Goal: Information Seeking & Learning: Learn about a topic

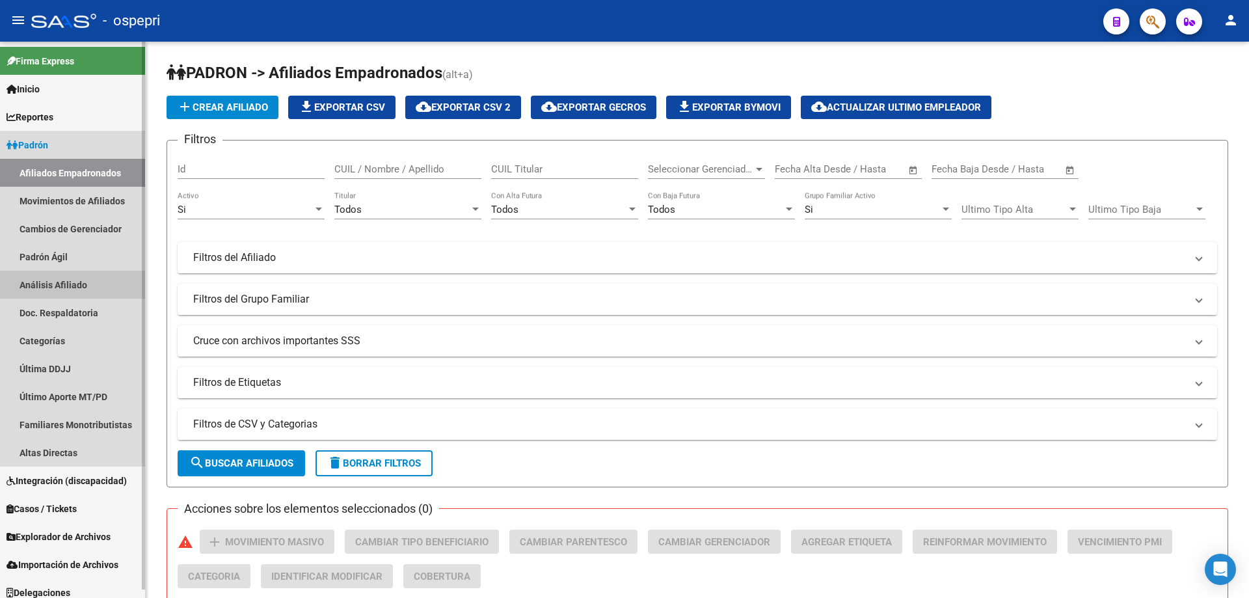
click at [87, 291] on link "Análisis Afiliado" at bounding box center [72, 285] width 145 height 28
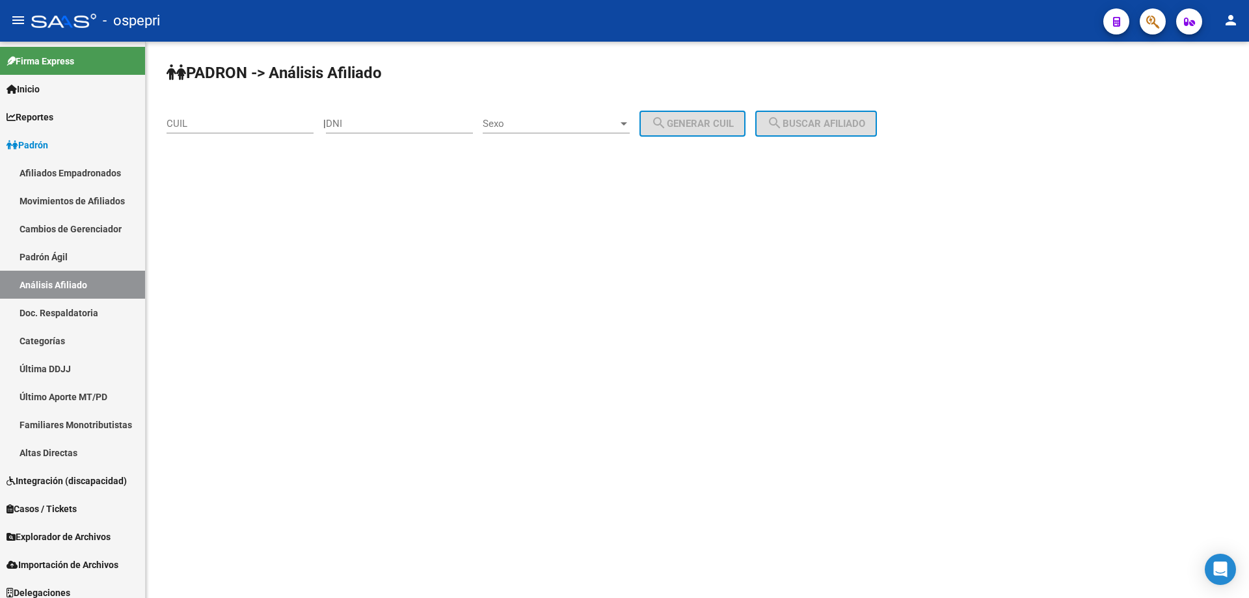
click at [371, 120] on input "DNI" at bounding box center [399, 124] width 147 height 12
paste input "40067008"
type input "40067008"
click at [549, 130] on div "Sexo Sexo" at bounding box center [556, 119] width 147 height 28
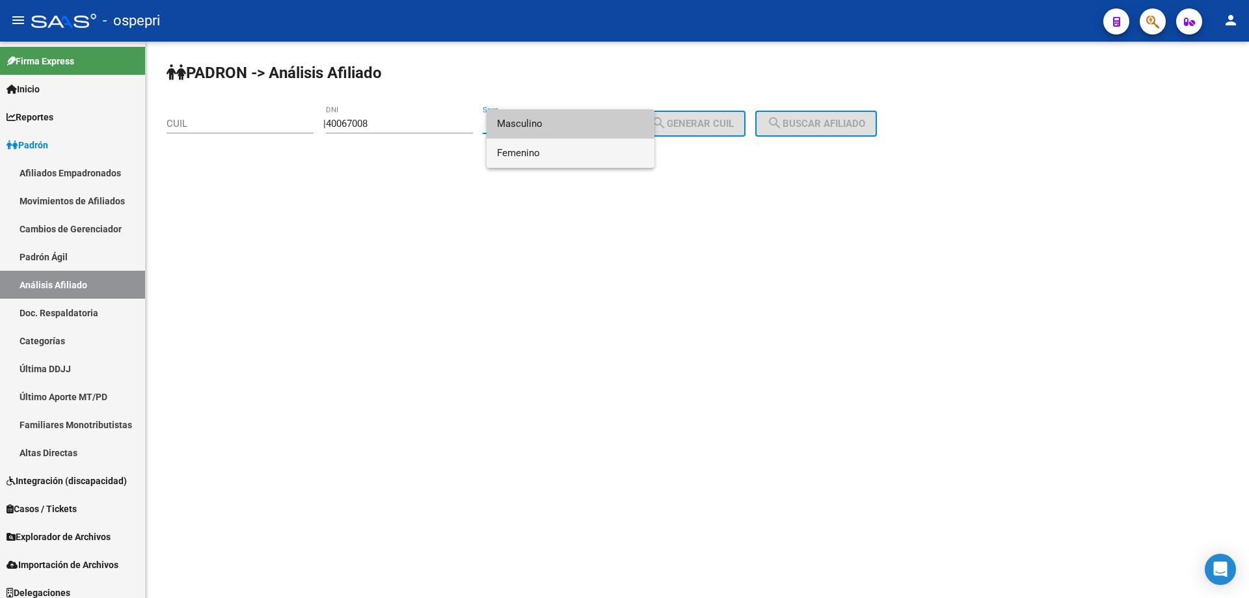
click at [556, 153] on span "Femenino" at bounding box center [570, 153] width 147 height 29
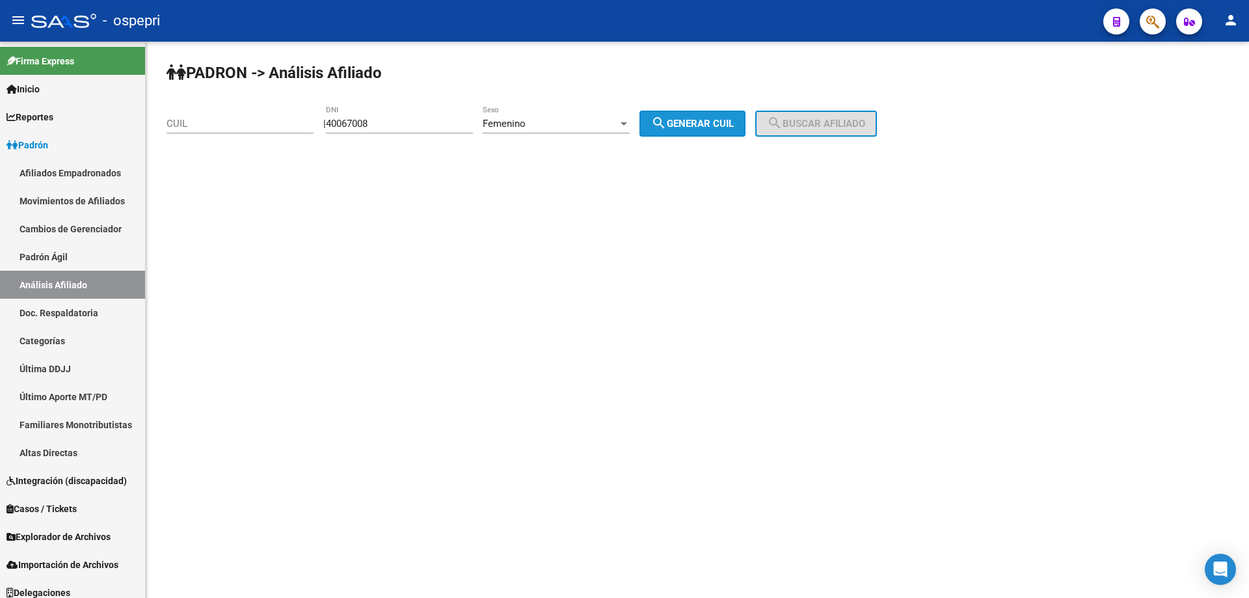
click at [734, 128] on span "search Generar CUIL" at bounding box center [692, 124] width 83 height 12
type input "27-40067008-6"
click at [782, 121] on mat-icon "search" at bounding box center [775, 123] width 16 height 16
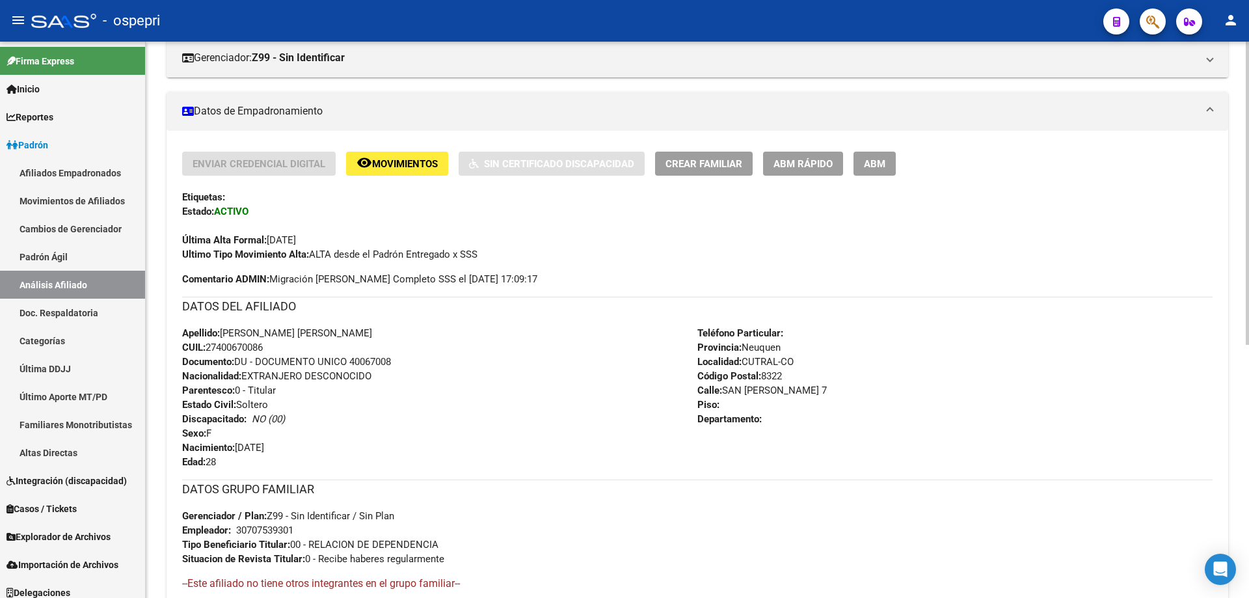
scroll to position [465, 0]
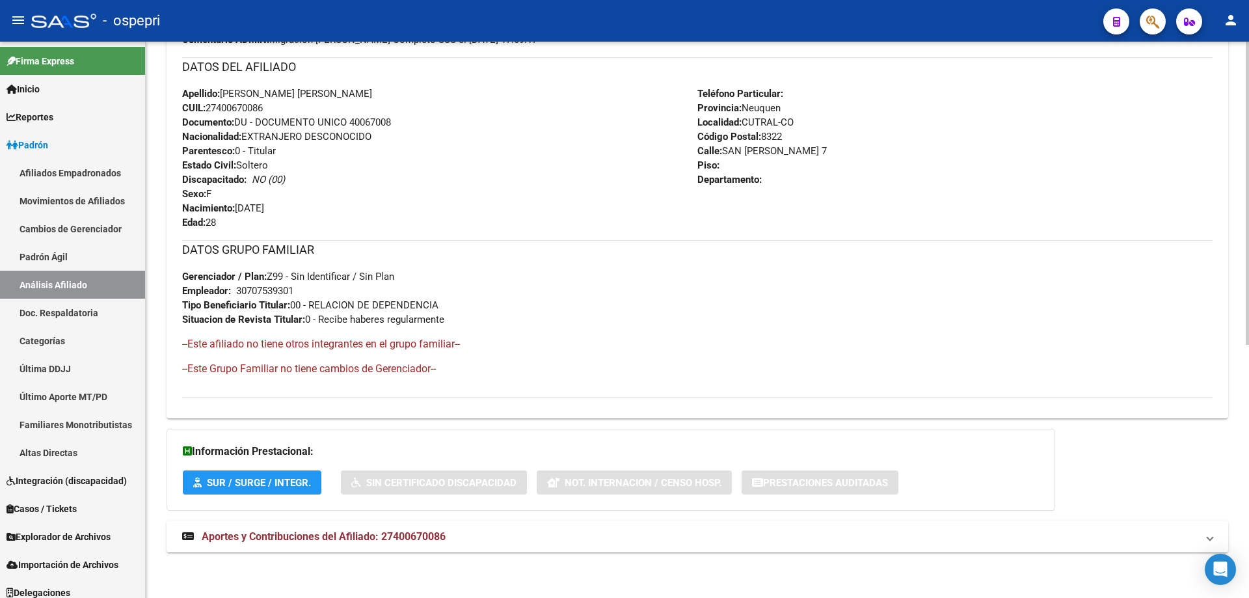
click at [369, 542] on strong "Aportes y Contribuciones del Afiliado: 27400670086" at bounding box center [313, 536] width 263 height 14
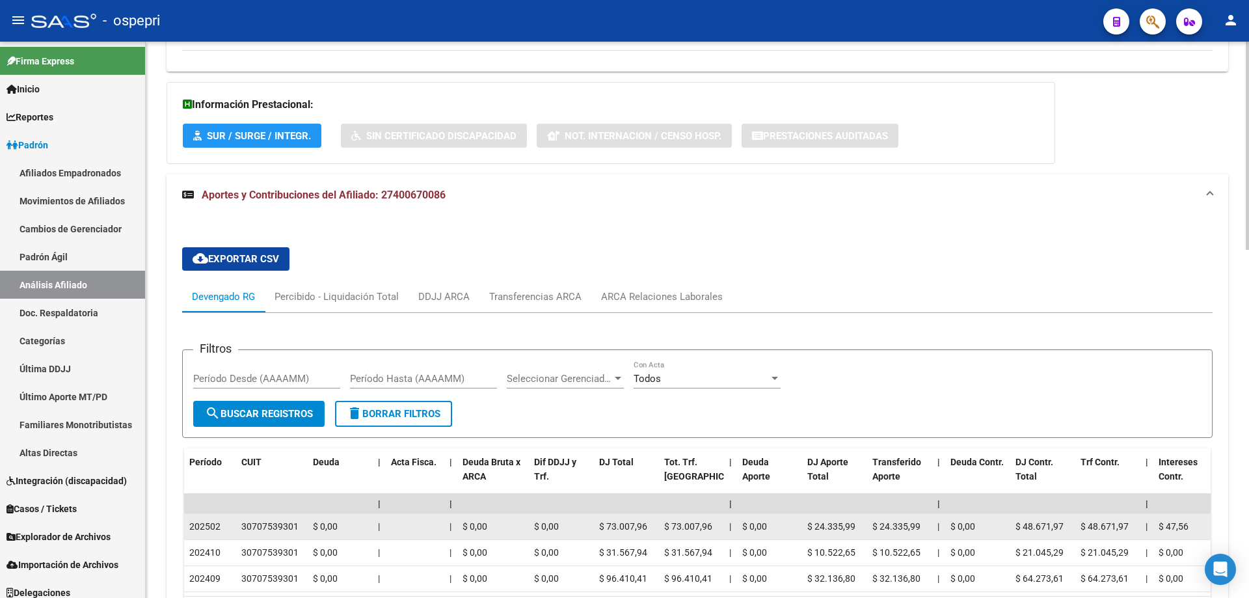
scroll to position [931, 0]
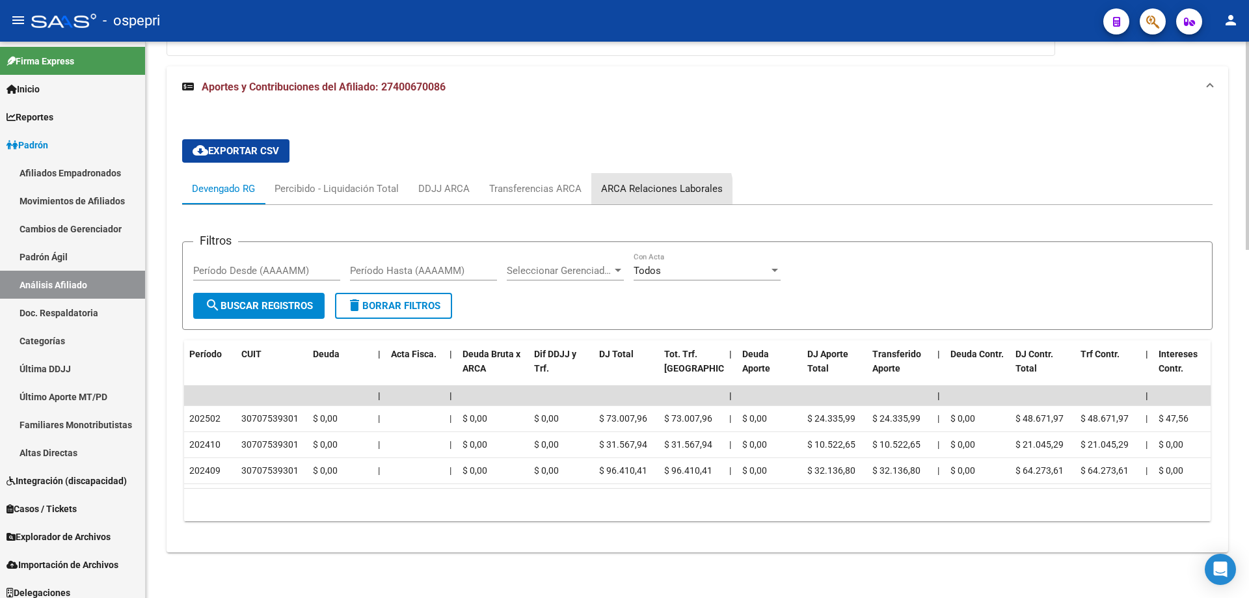
click at [645, 185] on div "ARCA Relaciones Laborales" at bounding box center [661, 188] width 141 height 31
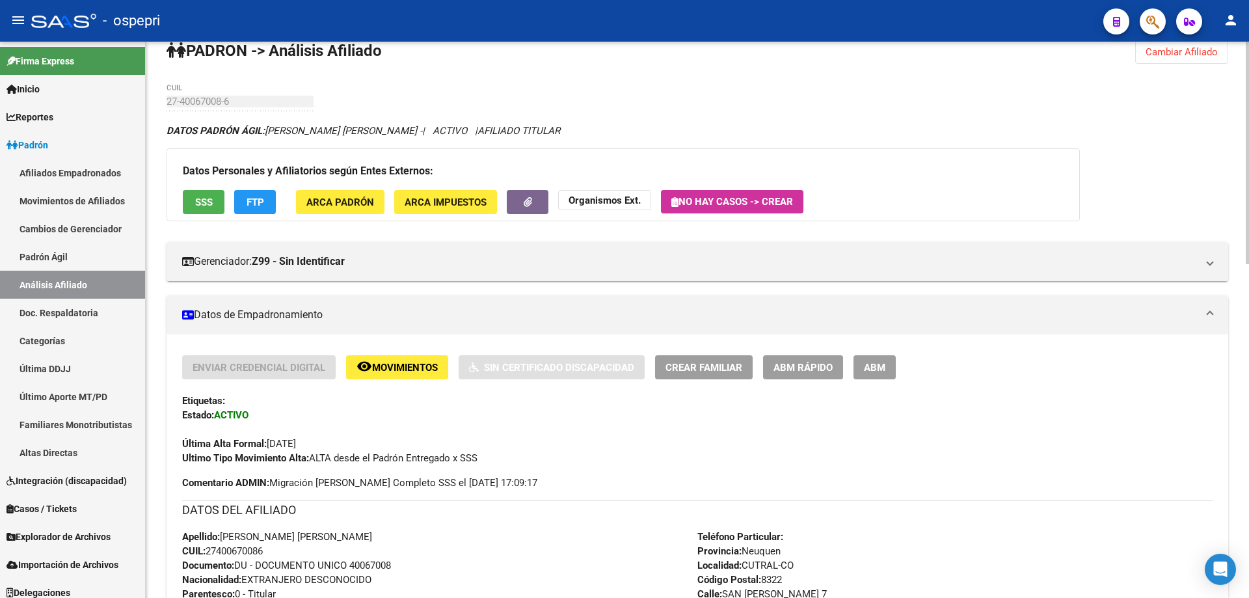
scroll to position [0, 0]
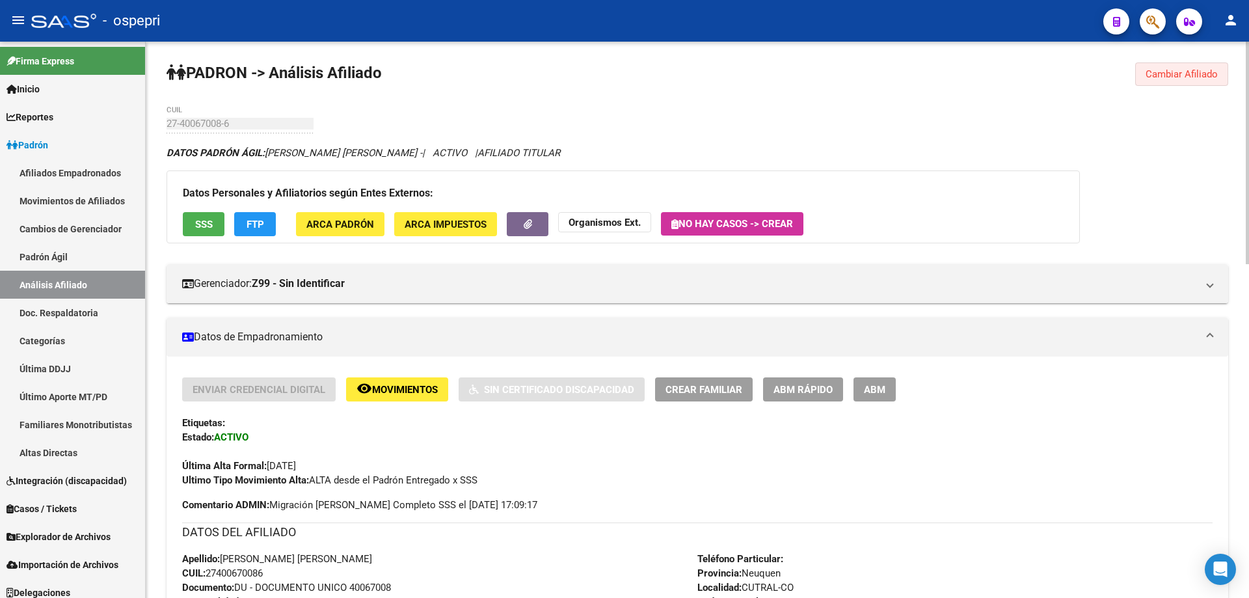
click at [1171, 74] on span "Cambiar Afiliado" at bounding box center [1181, 74] width 72 height 12
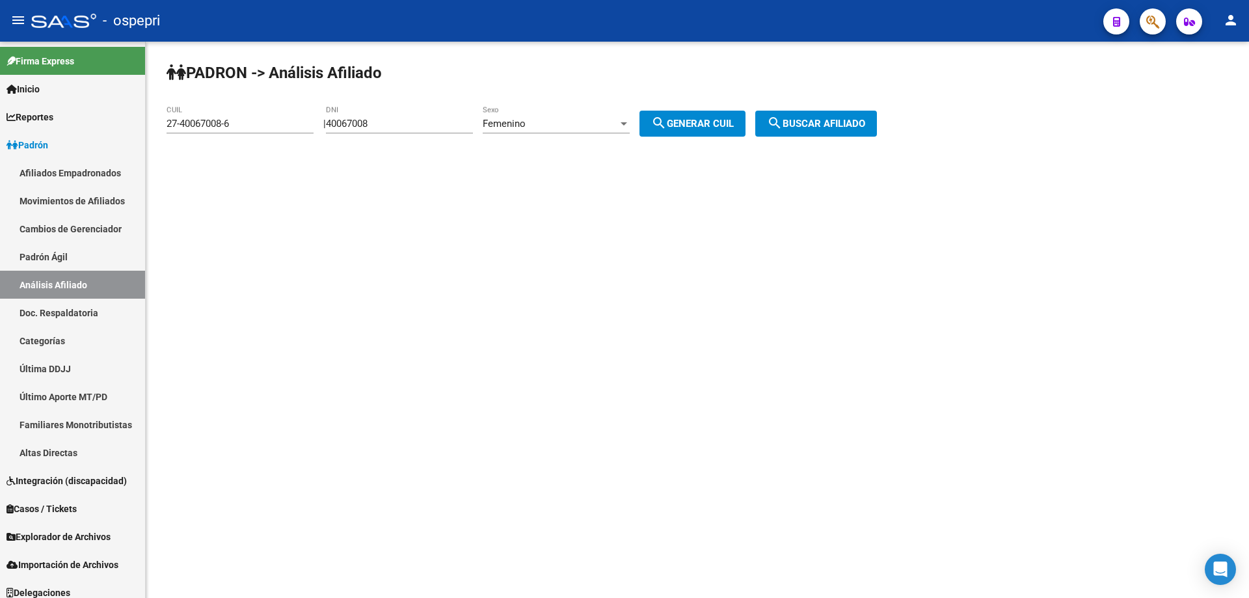
click at [366, 120] on input "40067008" at bounding box center [399, 124] width 147 height 12
click at [172, 381] on mat-sidenav-content "[PERSON_NAME] -> Análisis Afiliado 27-40067008-6 CUIL | 40067008 DNI Femenino S…" at bounding box center [697, 320] width 1103 height 556
click at [823, 122] on span "search Buscar afiliado" at bounding box center [816, 124] width 98 height 12
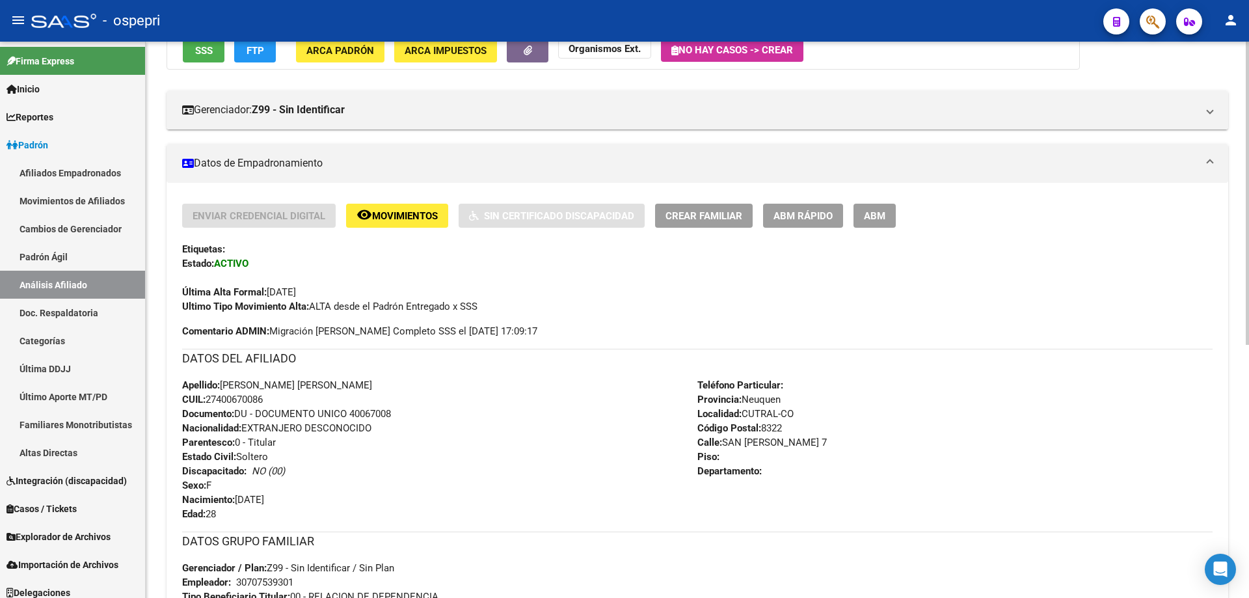
scroll to position [347, 0]
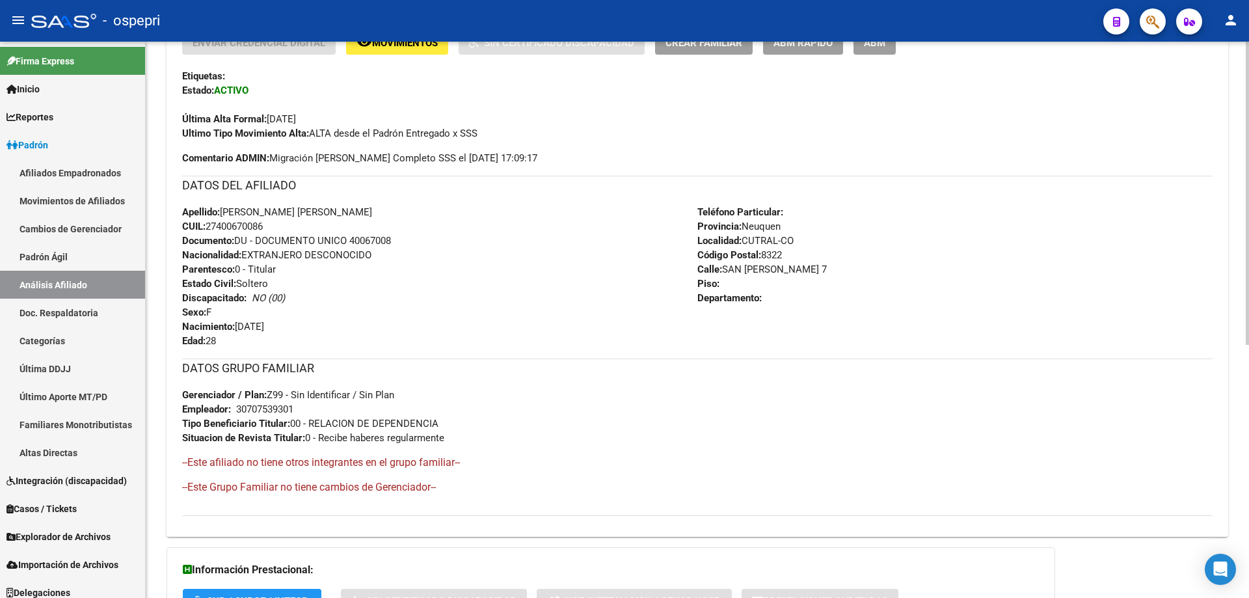
click at [260, 409] on div "30707539301" at bounding box center [264, 409] width 57 height 14
copy div "30707539301"
click at [242, 224] on span "CUIL: 27400670086" at bounding box center [222, 226] width 81 height 12
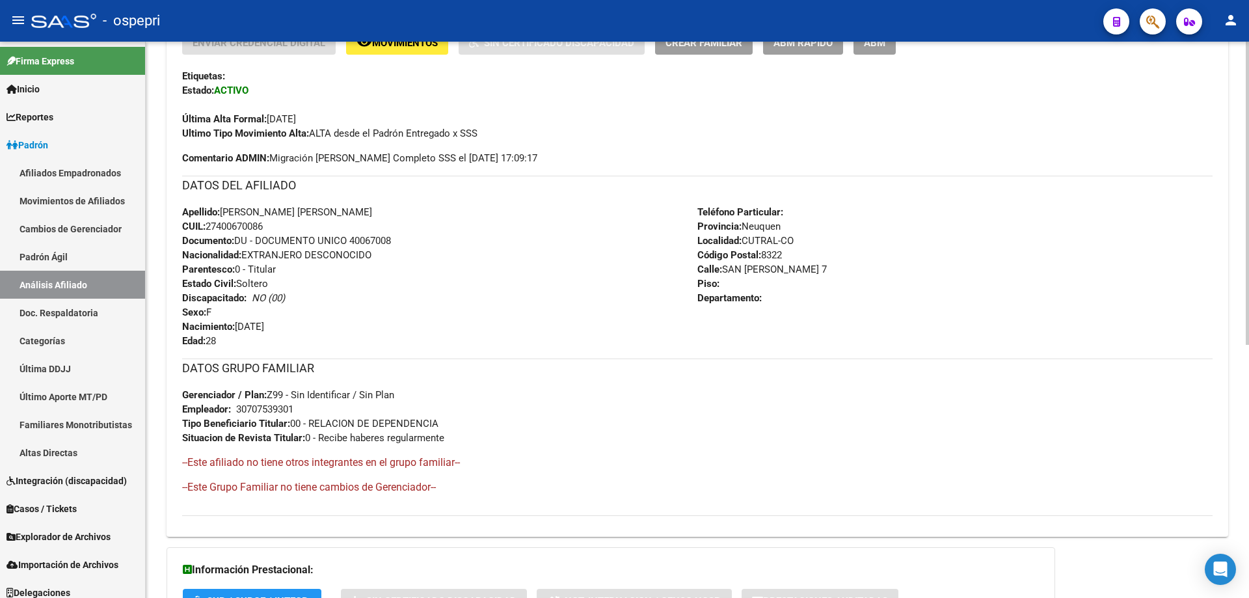
copy span "27400670086"
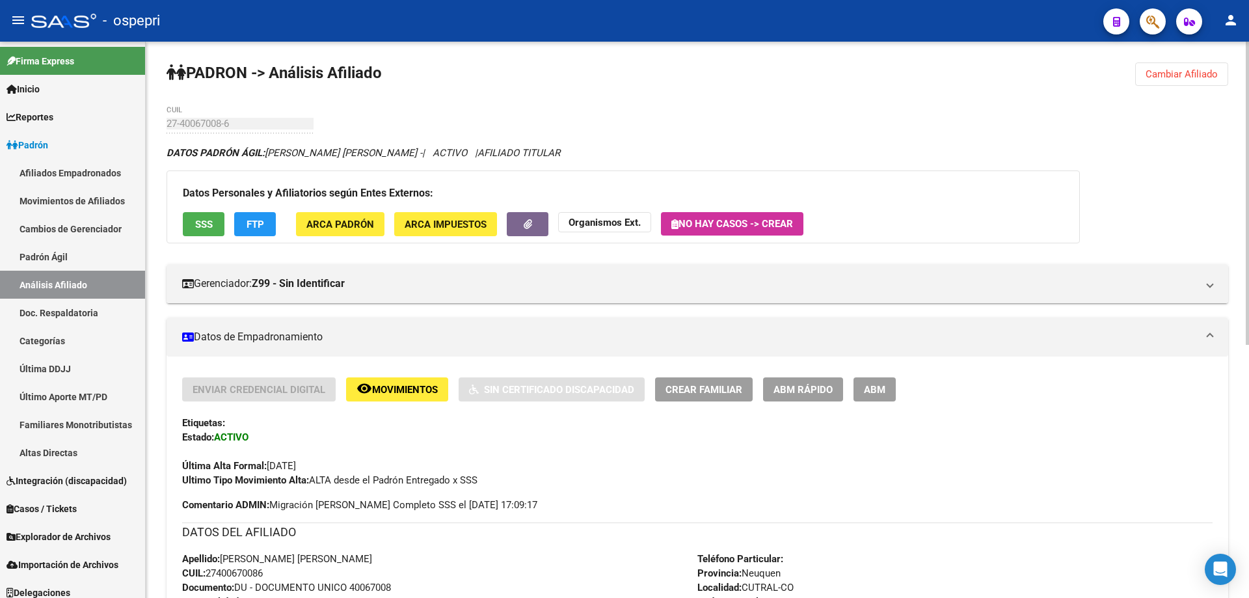
scroll to position [465, 0]
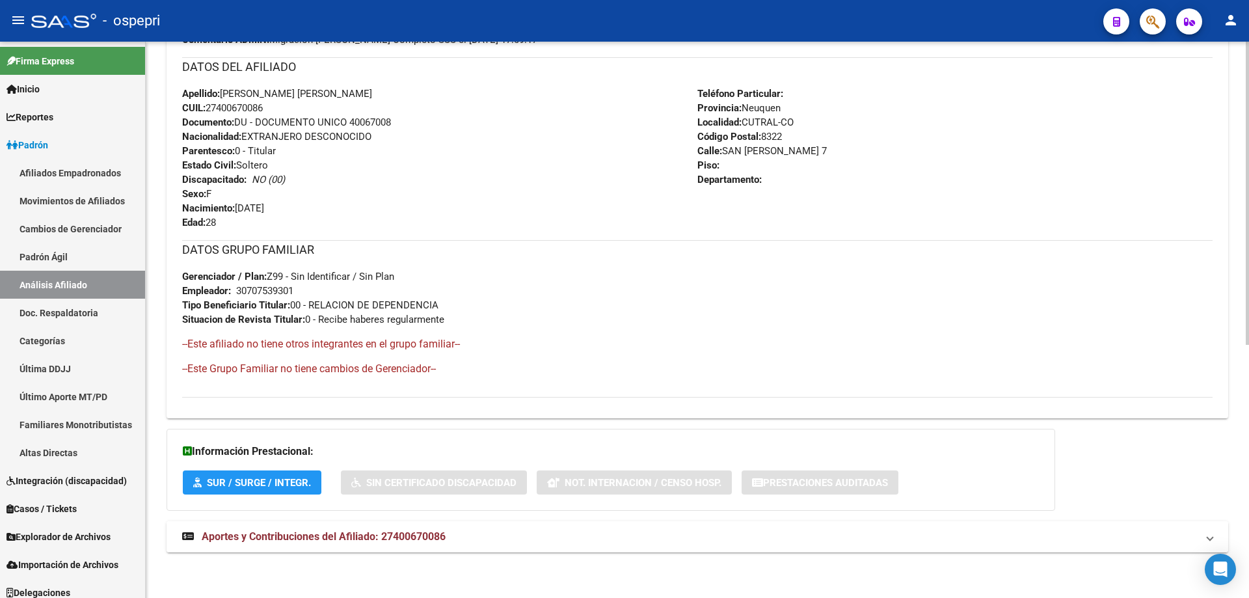
click at [404, 543] on strong "Aportes y Contribuciones del Afiliado: 27400670086" at bounding box center [313, 536] width 263 height 14
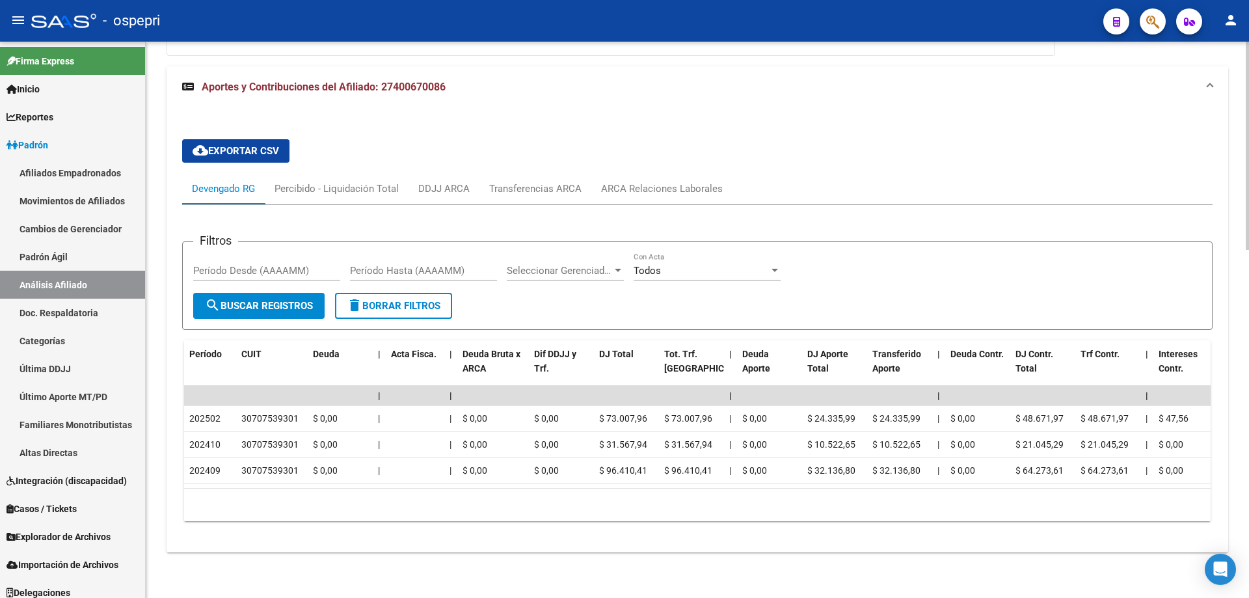
scroll to position [931, 0]
click at [689, 181] on div "ARCA Relaciones Laborales" at bounding box center [662, 188] width 122 height 14
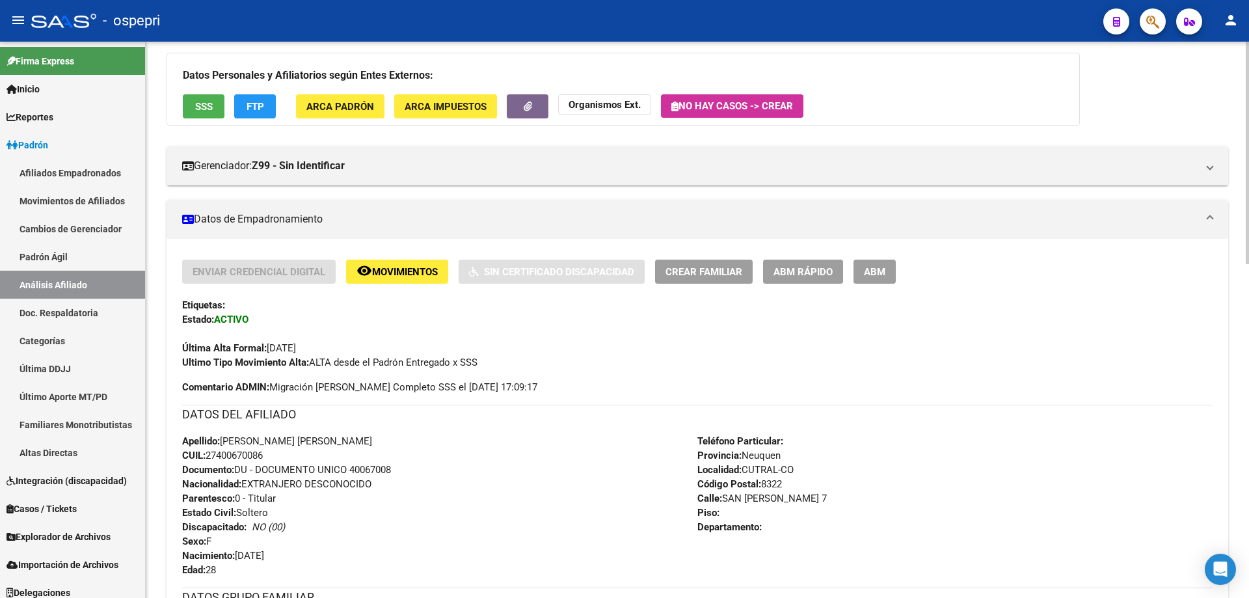
scroll to position [0, 0]
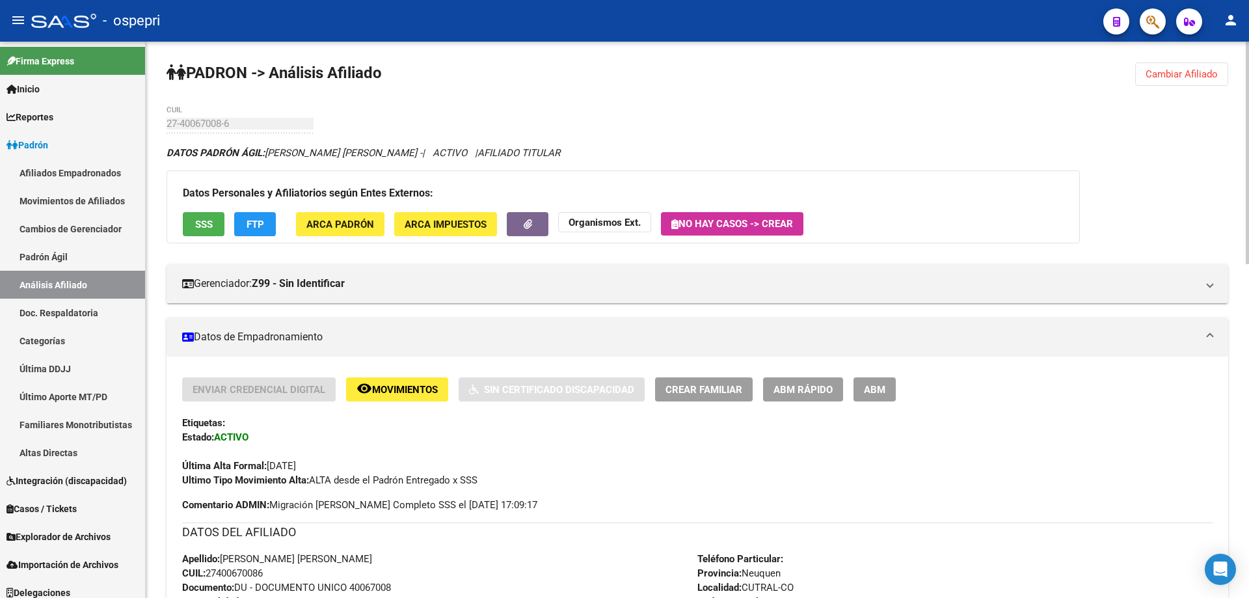
click at [1190, 75] on span "Cambiar Afiliado" at bounding box center [1181, 74] width 72 height 12
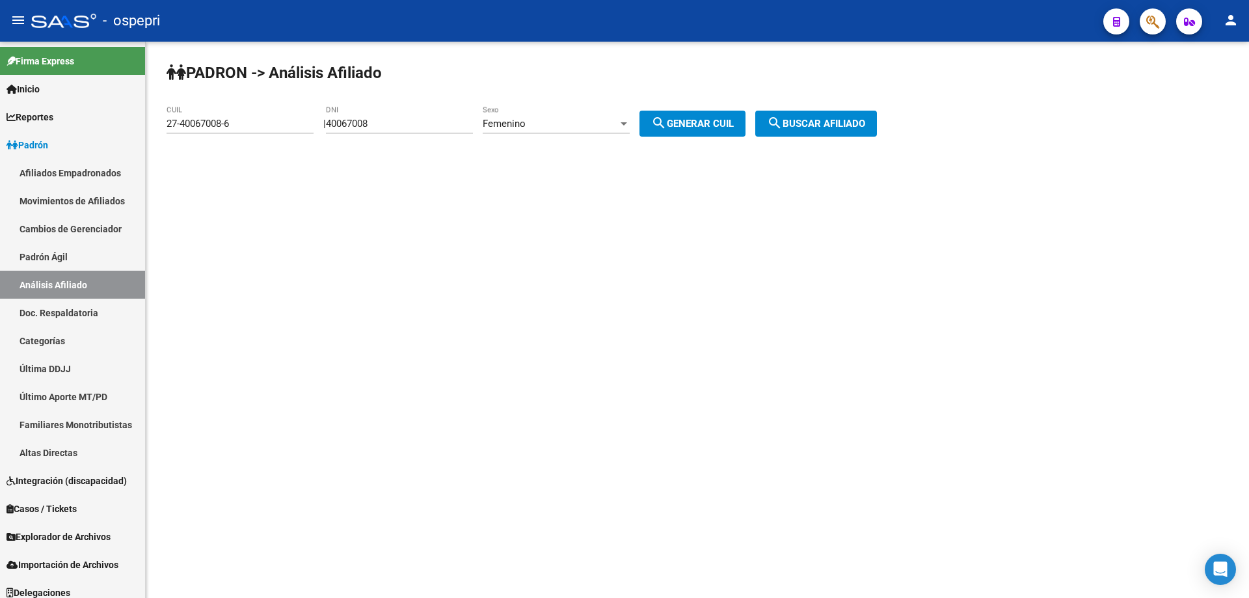
click at [366, 120] on input "40067008" at bounding box center [399, 124] width 147 height 12
paste input "3194911"
type input "31949118"
click at [726, 130] on button "search Generar CUIL" at bounding box center [692, 124] width 106 height 26
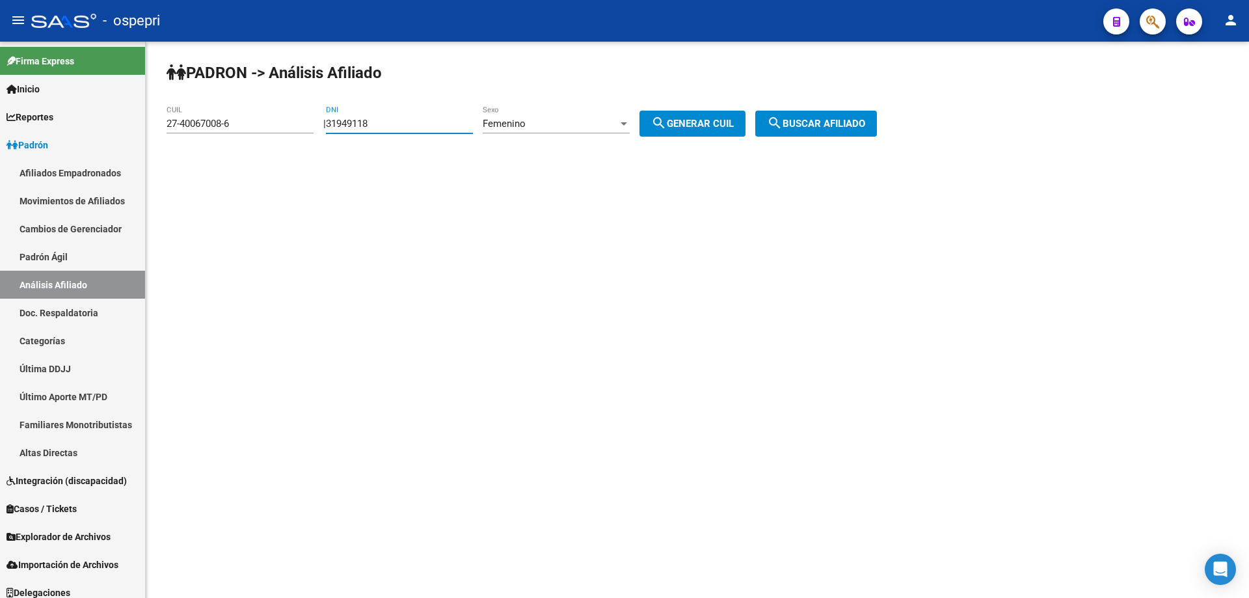
type input "27-31949118-5"
click at [819, 120] on span "search Buscar afiliado" at bounding box center [816, 124] width 98 height 12
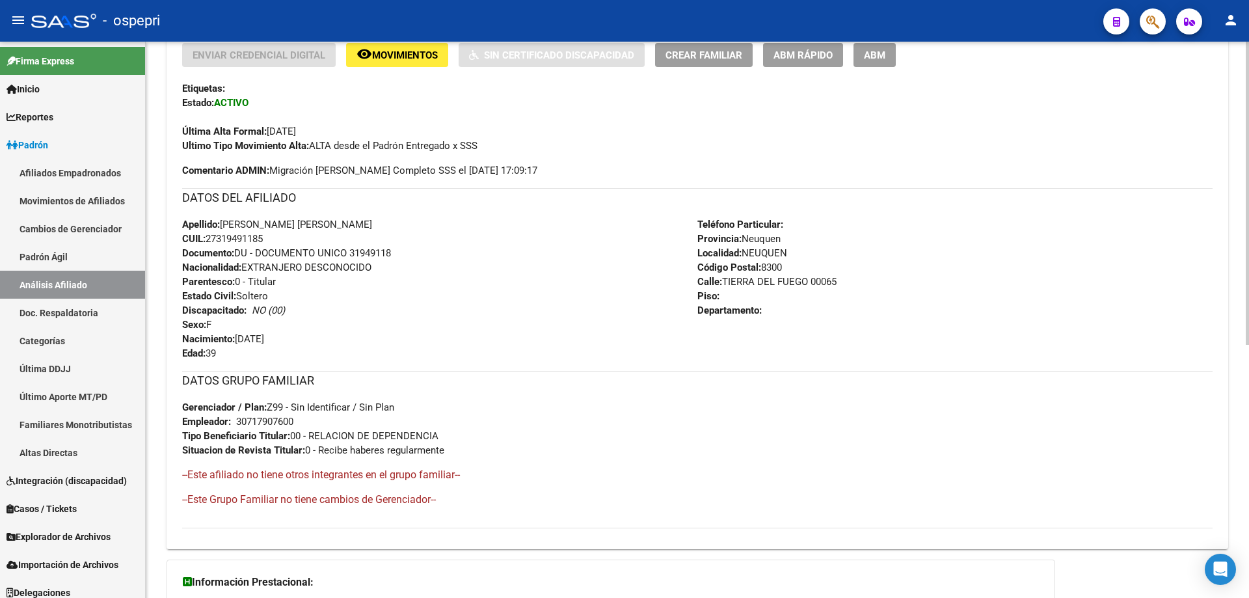
scroll to position [465, 0]
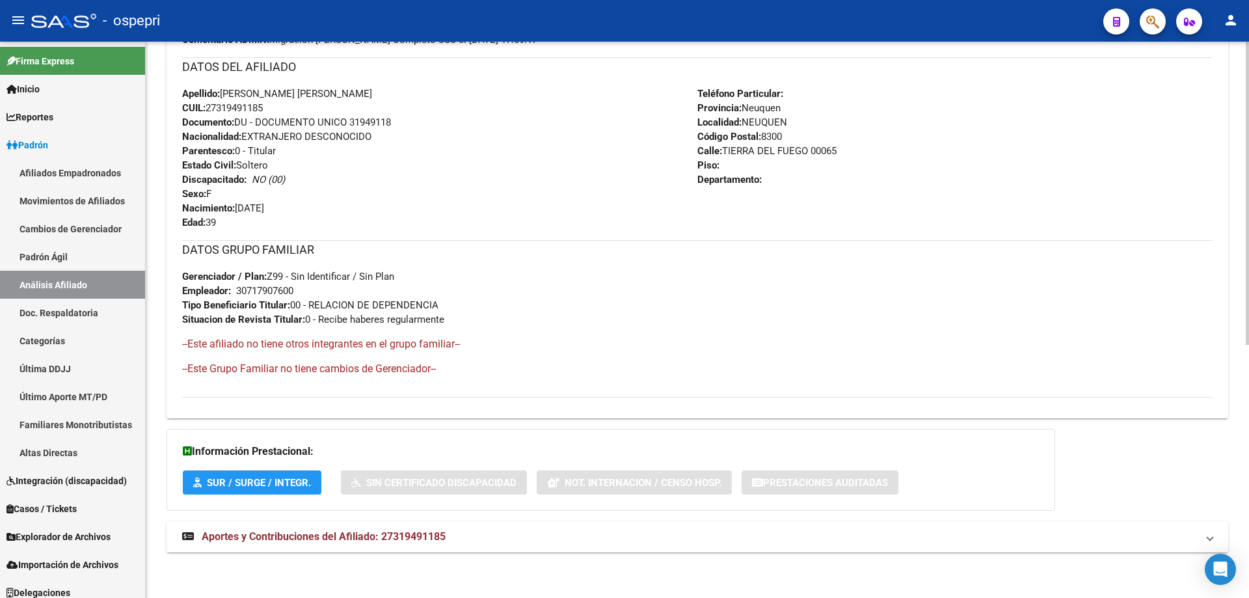
click at [416, 522] on mat-expansion-panel-header "Aportes y Contribuciones del Afiliado: 27319491185" at bounding box center [696, 536] width 1061 height 31
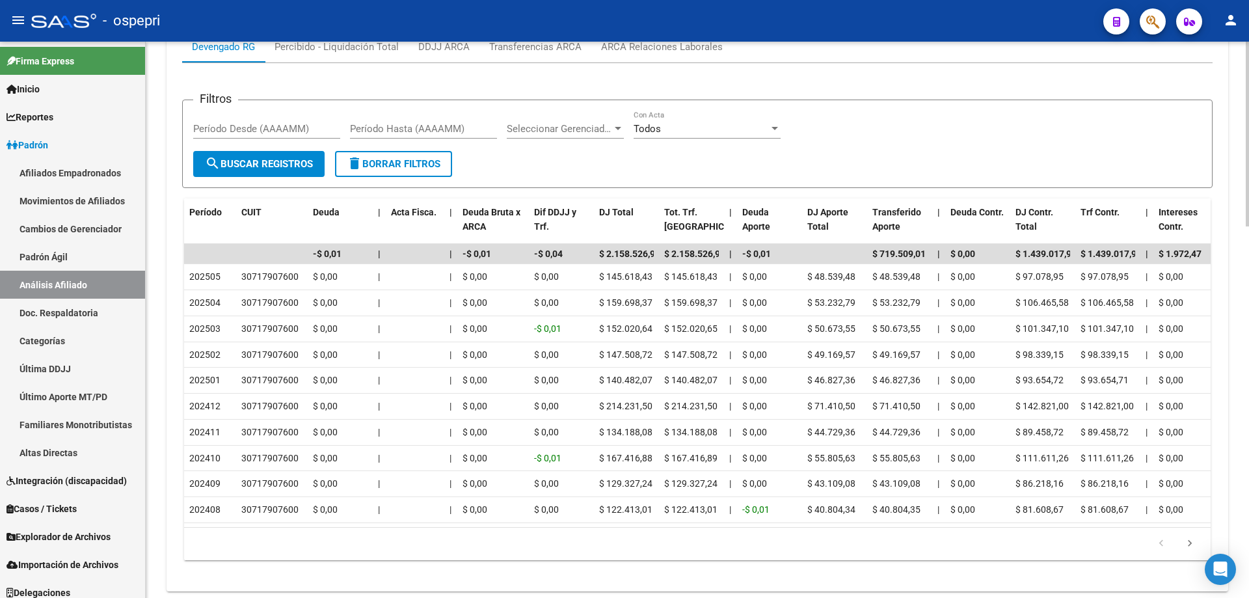
scroll to position [0, 0]
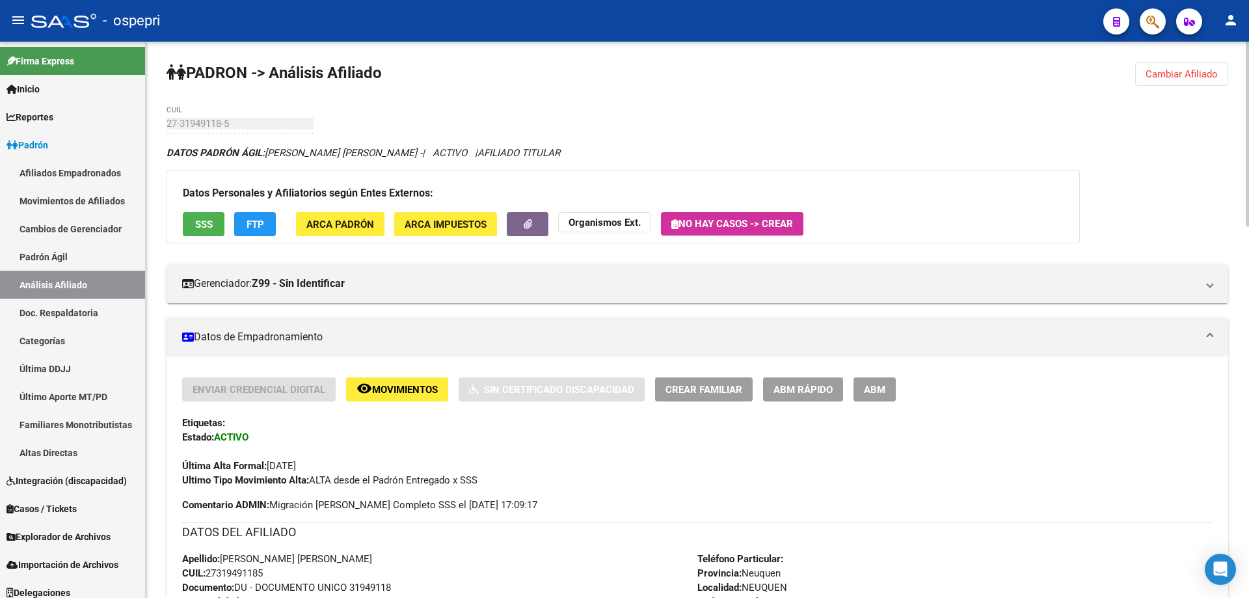
click at [1195, 66] on button "Cambiar Afiliado" at bounding box center [1181, 73] width 93 height 23
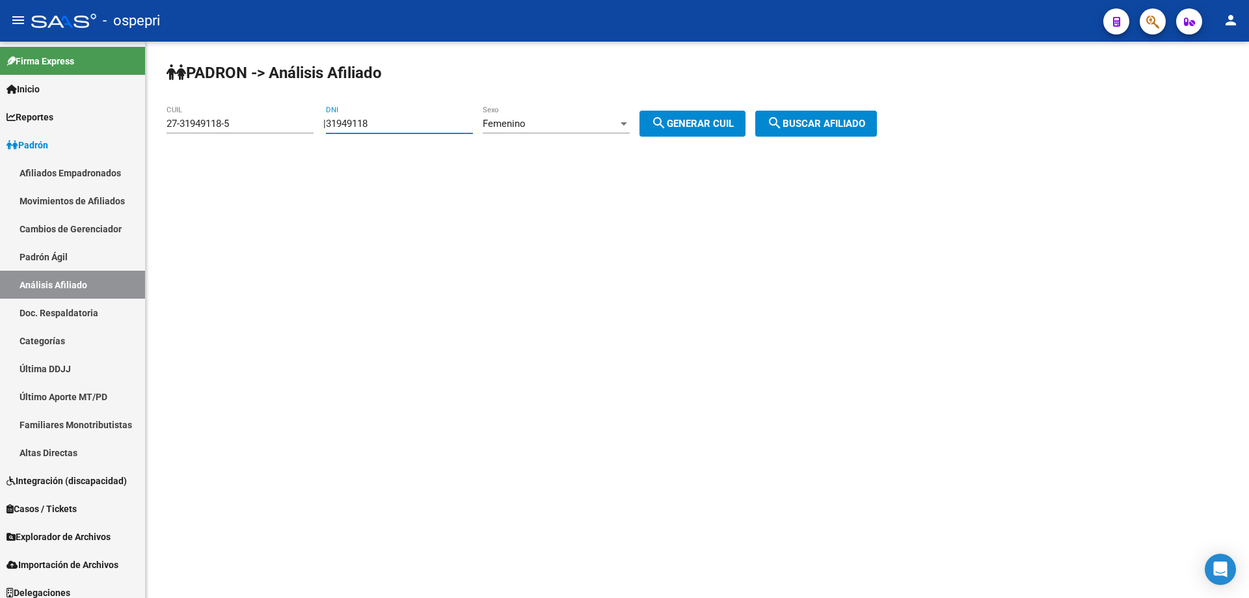
click at [349, 125] on input "31949118" at bounding box center [399, 124] width 147 height 12
paste input "26144763"
type input "26144763"
click at [667, 124] on mat-icon "search" at bounding box center [659, 123] width 16 height 16
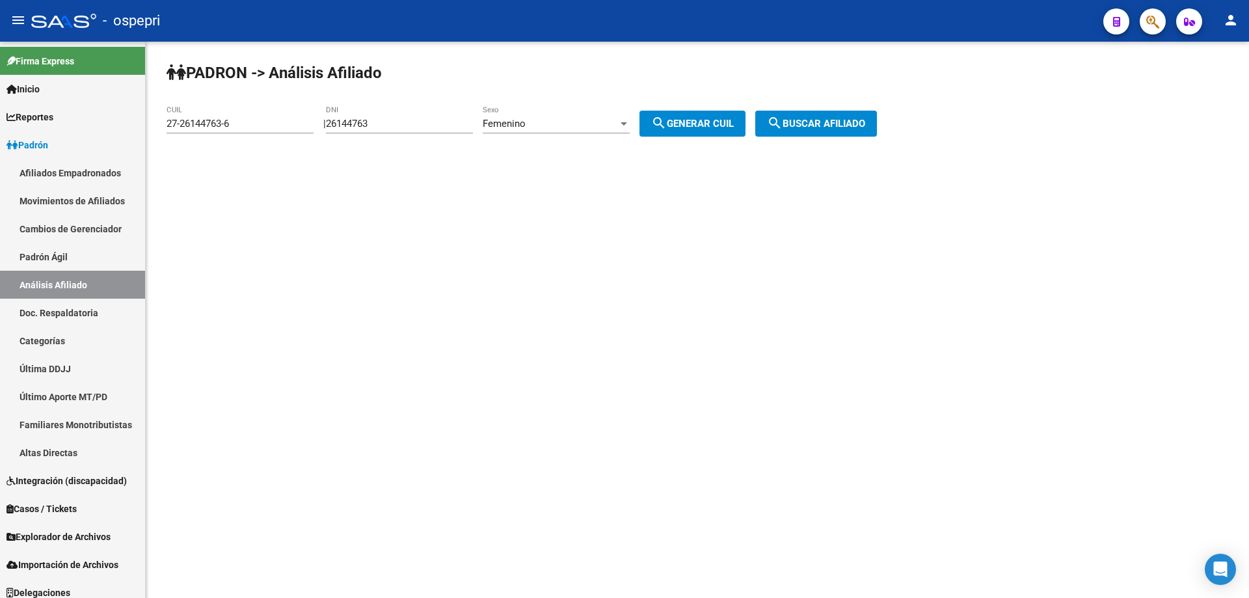
click at [611, 124] on div "Femenino" at bounding box center [550, 124] width 135 height 12
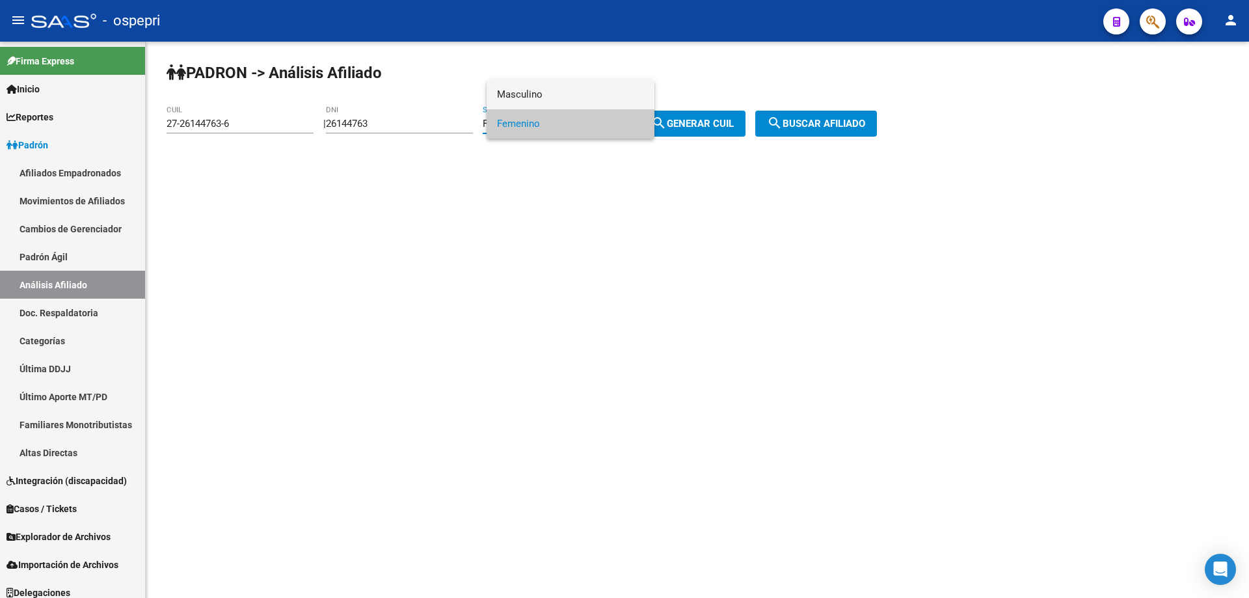
drag, startPoint x: 575, startPoint y: 93, endPoint x: 583, endPoint y: 93, distance: 7.8
click at [576, 92] on span "Masculino" at bounding box center [570, 94] width 147 height 29
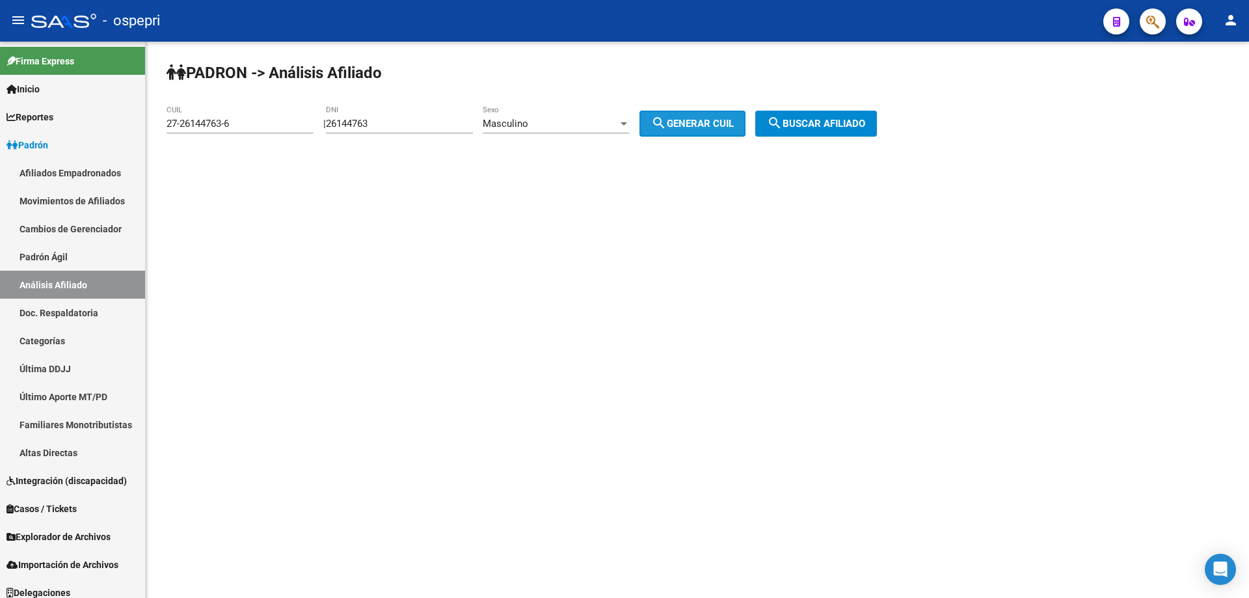
drag, startPoint x: 686, startPoint y: 122, endPoint x: 766, endPoint y: 133, distance: 80.9
click at [689, 123] on span "search Generar CUIL" at bounding box center [692, 124] width 83 height 12
type input "20-26144763-1"
click at [818, 127] on span "search Buscar afiliado" at bounding box center [816, 124] width 98 height 12
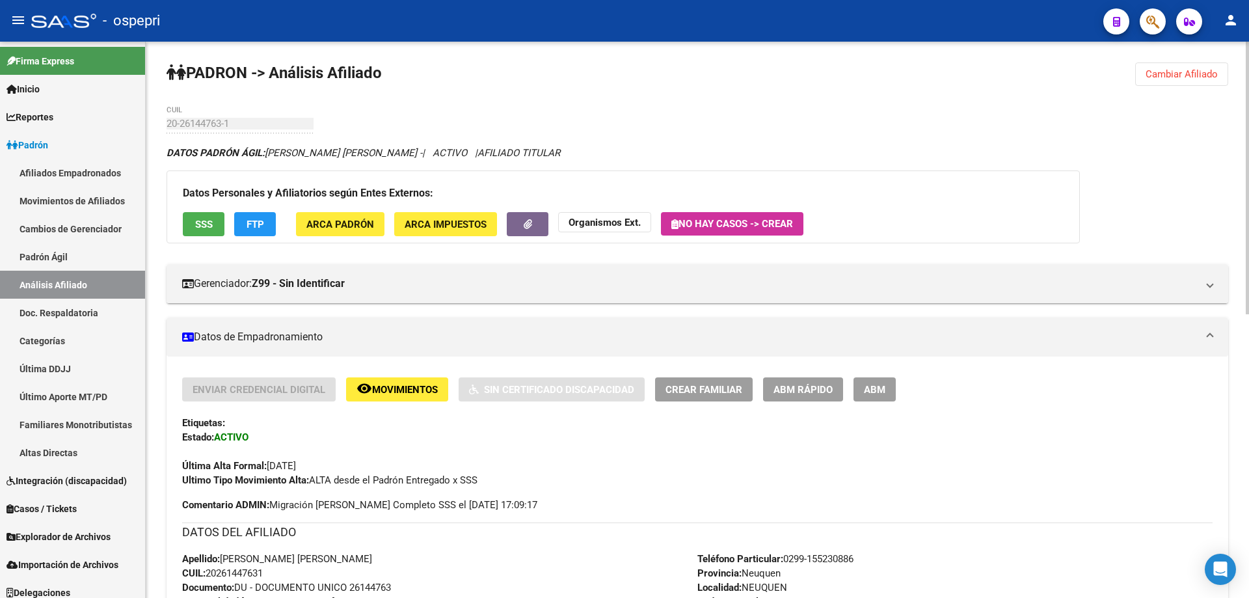
scroll to position [578, 0]
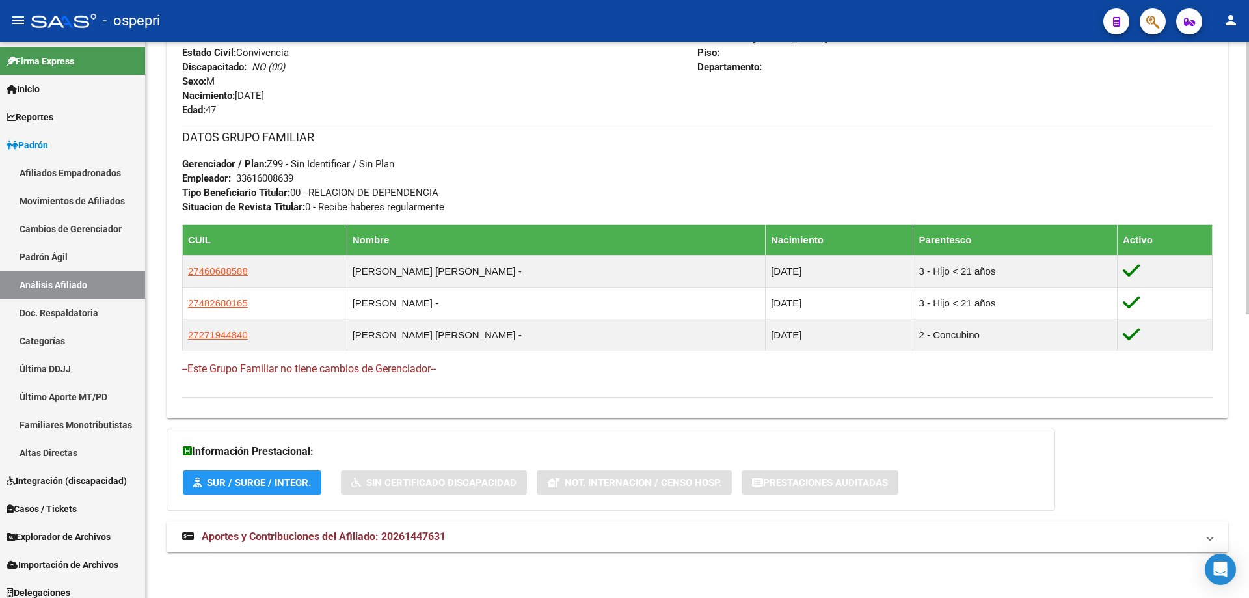
click at [370, 528] on mat-expansion-panel-header "Aportes y Contribuciones del Afiliado: 20261447631" at bounding box center [696, 536] width 1061 height 31
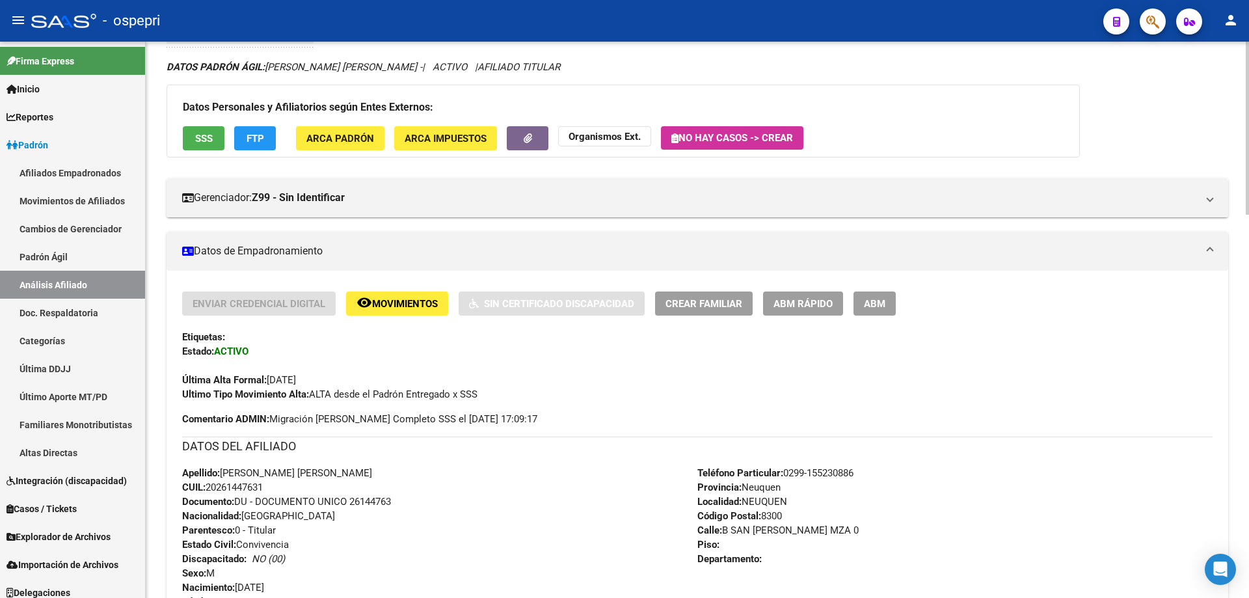
scroll to position [0, 0]
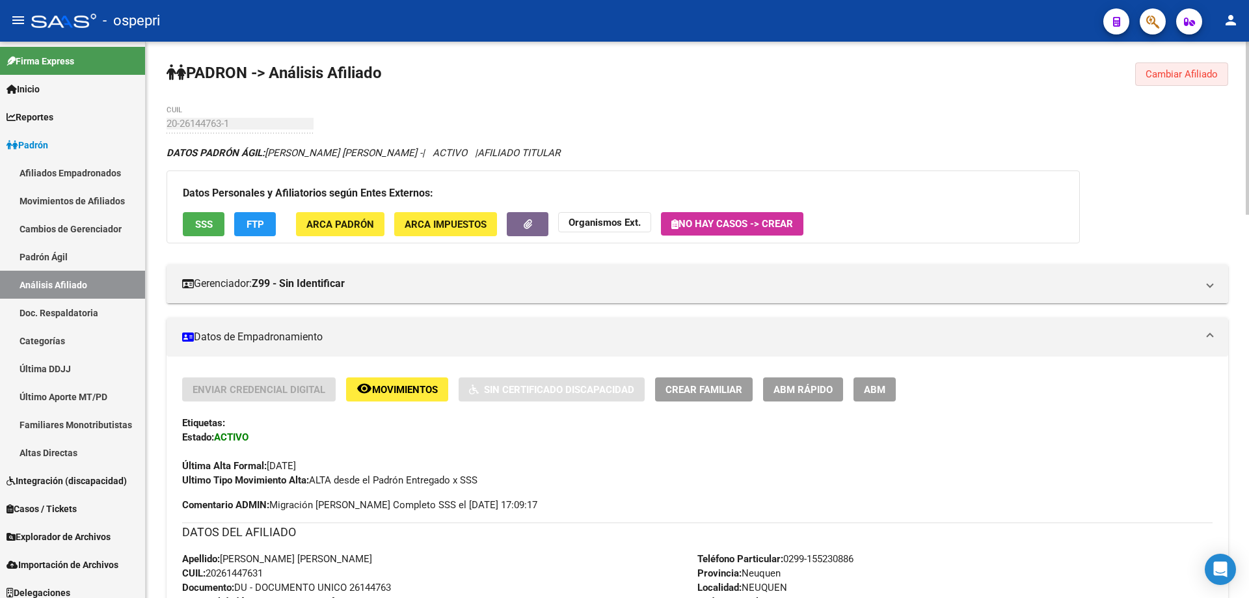
drag, startPoint x: 1169, startPoint y: 75, endPoint x: 552, endPoint y: 103, distance: 618.5
click at [1167, 75] on span "Cambiar Afiliado" at bounding box center [1181, 74] width 72 height 12
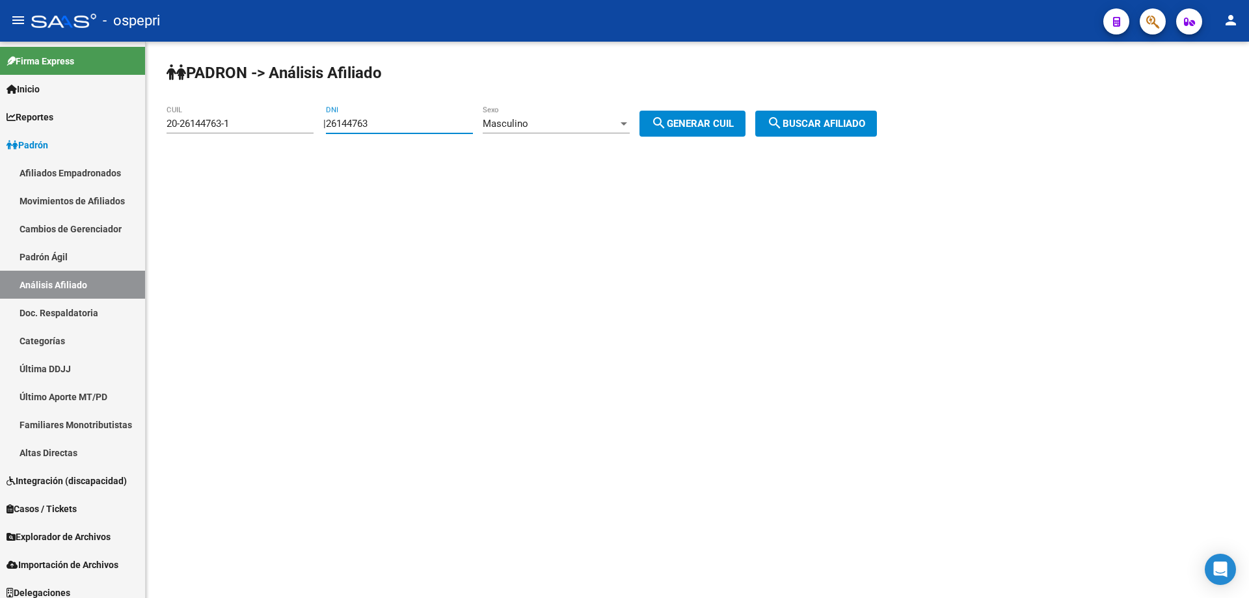
click at [373, 124] on input "26144763" at bounding box center [399, 124] width 147 height 12
paste input "31091637"
type input "31091637"
click at [667, 124] on mat-icon "search" at bounding box center [659, 123] width 16 height 16
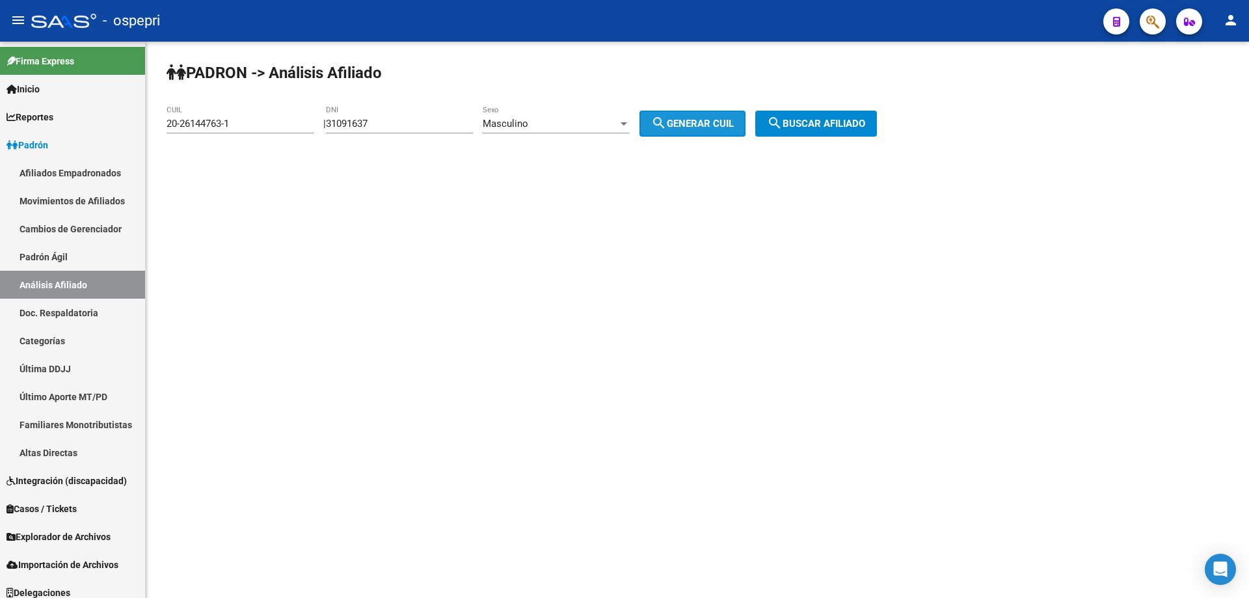
type input "20-31091637-5"
click at [808, 111] on button "search Buscar afiliado" at bounding box center [816, 124] width 122 height 26
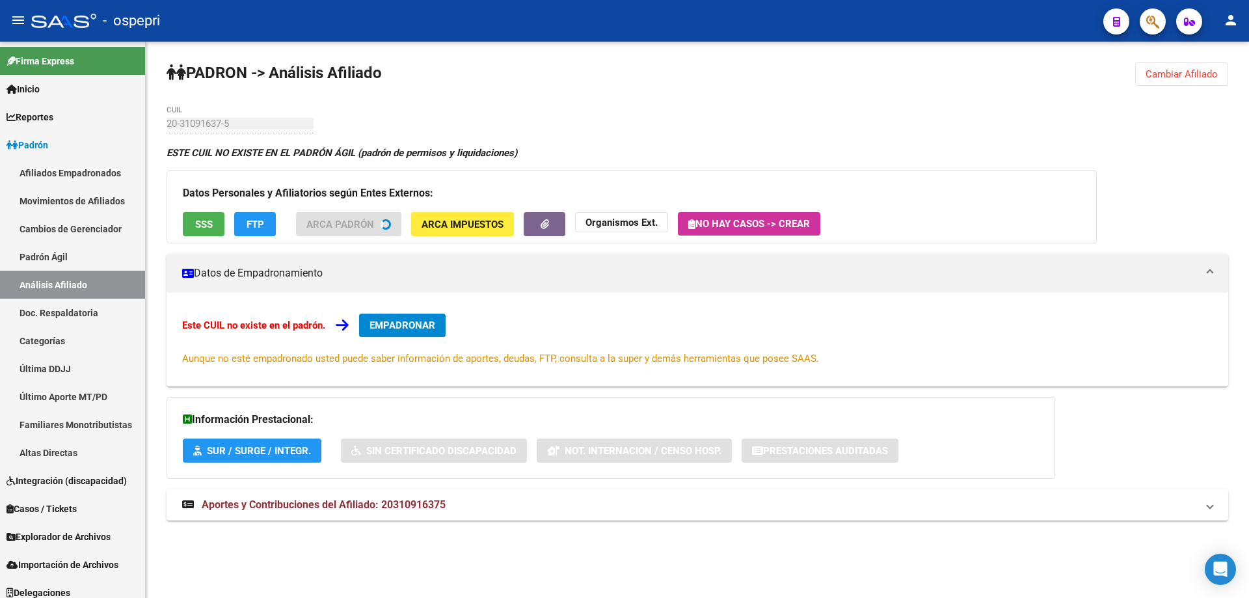
click at [384, 496] on mat-expansion-panel-header "Aportes y Contribuciones del Afiliado: 20310916375" at bounding box center [696, 504] width 1061 height 31
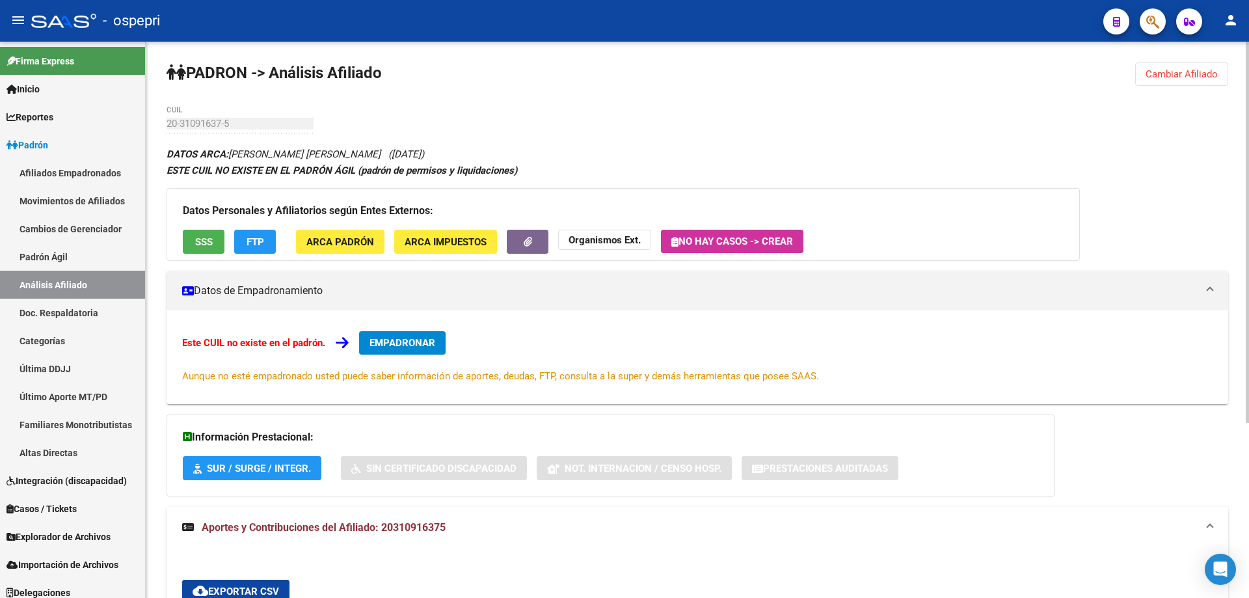
click at [1178, 83] on button "Cambiar Afiliado" at bounding box center [1181, 73] width 93 height 23
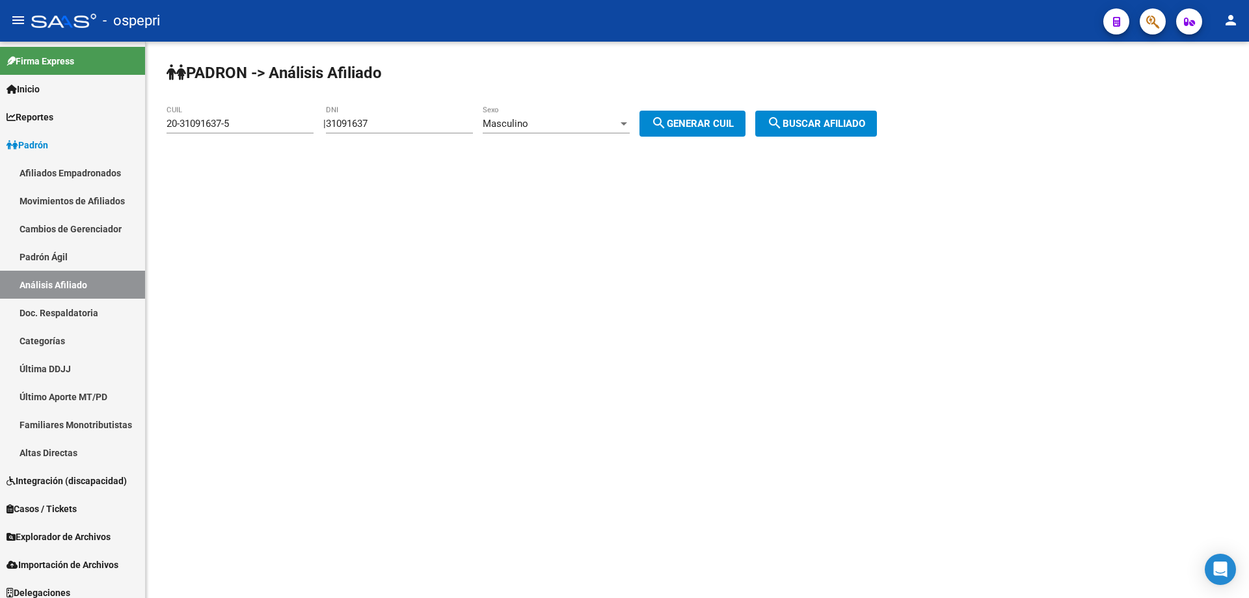
click at [375, 124] on input "31091637" at bounding box center [399, 124] width 147 height 12
paste input "949118"
type input "31949118"
click at [558, 125] on div "Masculino" at bounding box center [550, 124] width 135 height 12
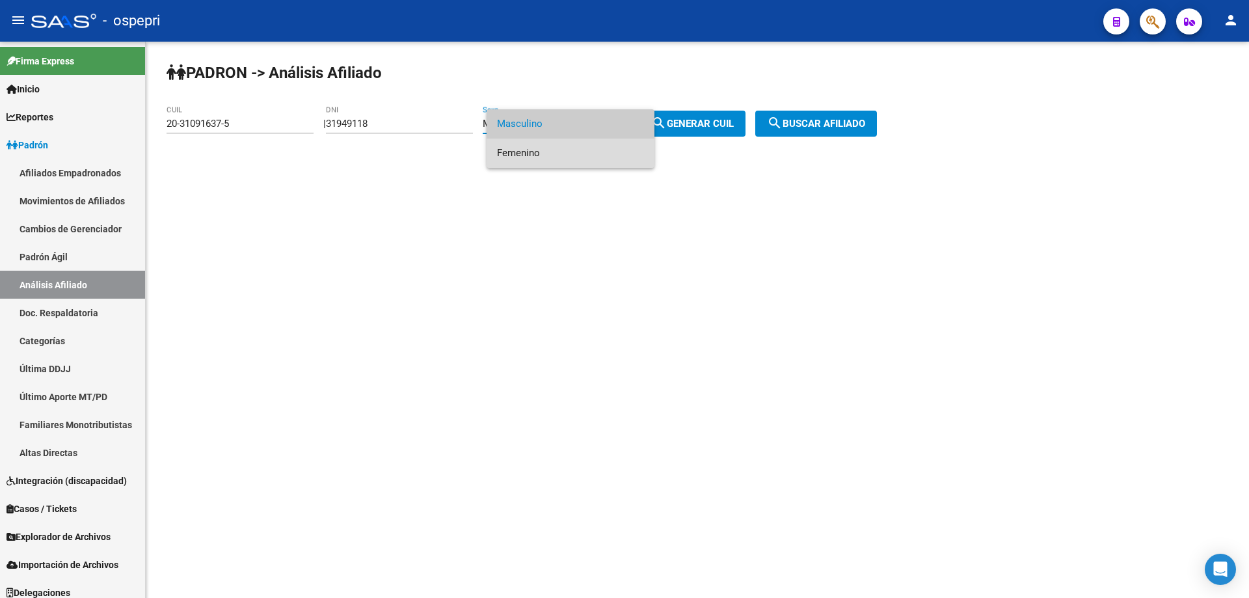
drag, startPoint x: 537, startPoint y: 150, endPoint x: 627, endPoint y: 139, distance: 90.5
click at [540, 150] on span "Femenino" at bounding box center [570, 153] width 147 height 29
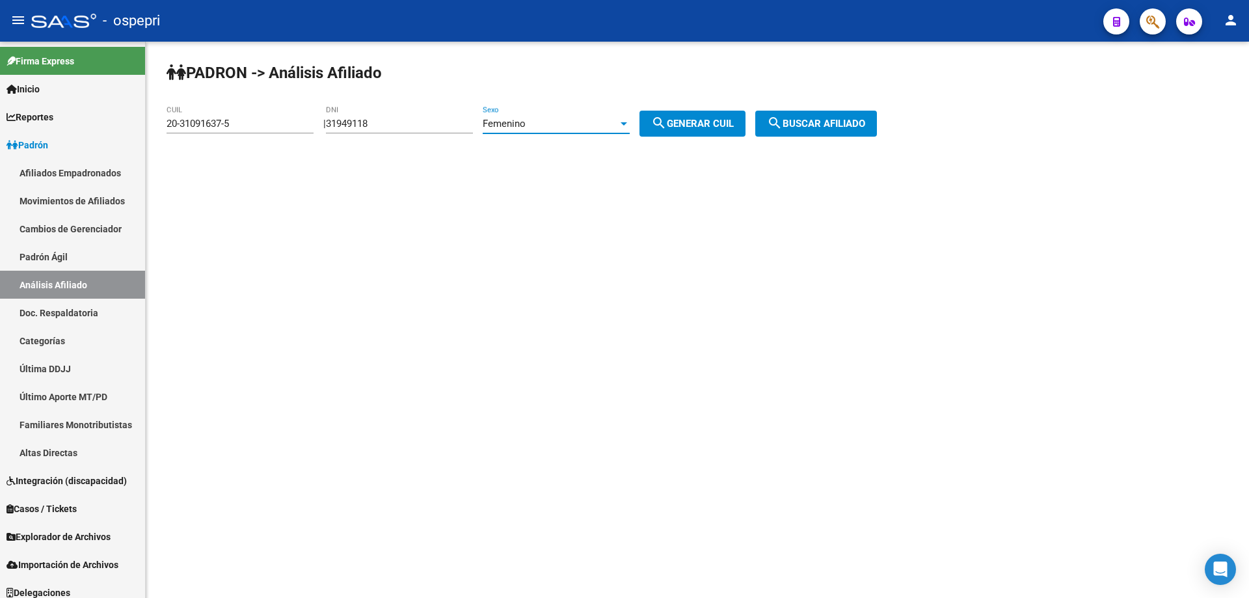
drag, startPoint x: 715, startPoint y: 127, endPoint x: 759, endPoint y: 123, distance: 43.8
click at [715, 127] on span "search Generar CUIL" at bounding box center [692, 124] width 83 height 12
type input "27-31949118-5"
click at [814, 126] on span "search Buscar afiliado" at bounding box center [816, 124] width 98 height 12
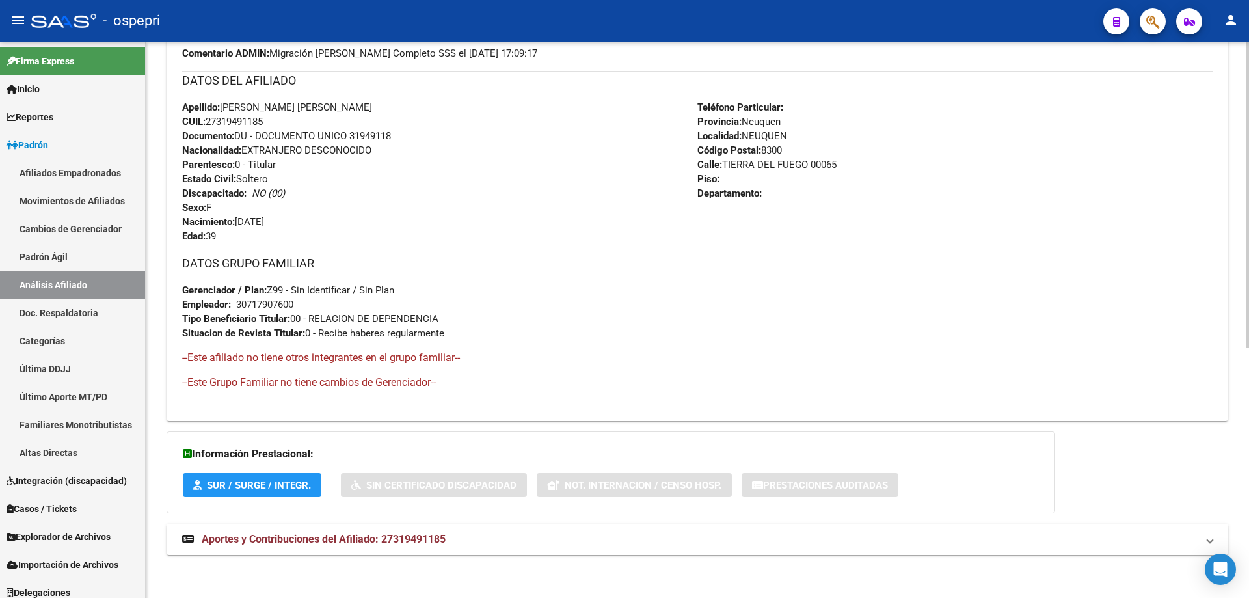
scroll to position [454, 0]
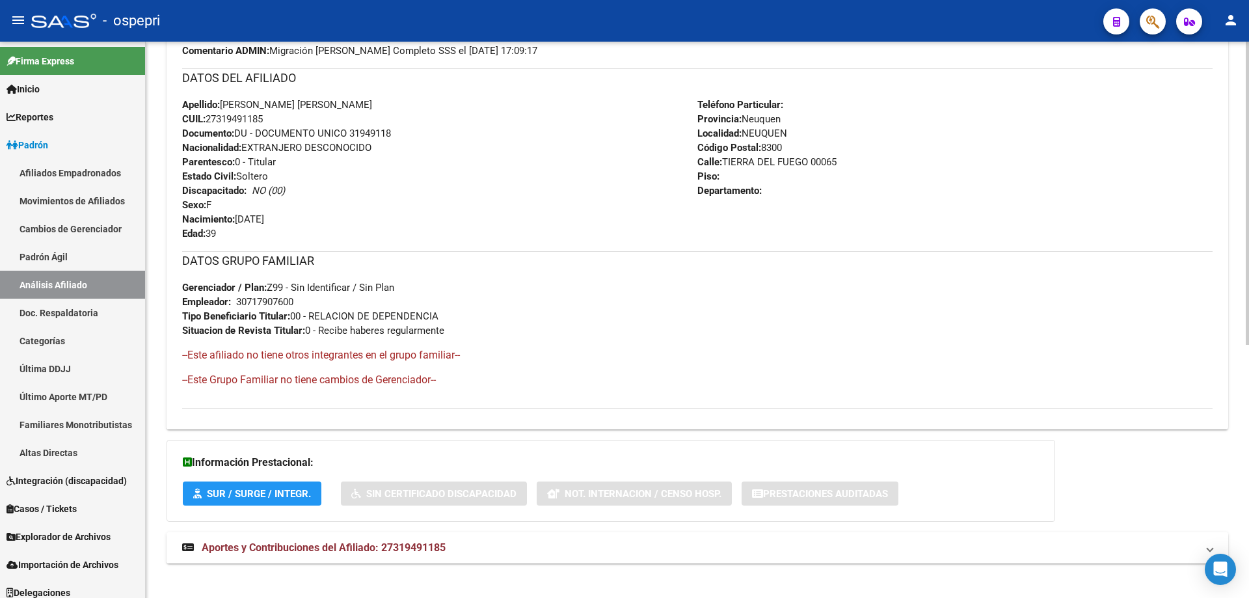
click at [373, 553] on strong "Aportes y Contribuciones del Afiliado: 27319491185" at bounding box center [313, 547] width 263 height 14
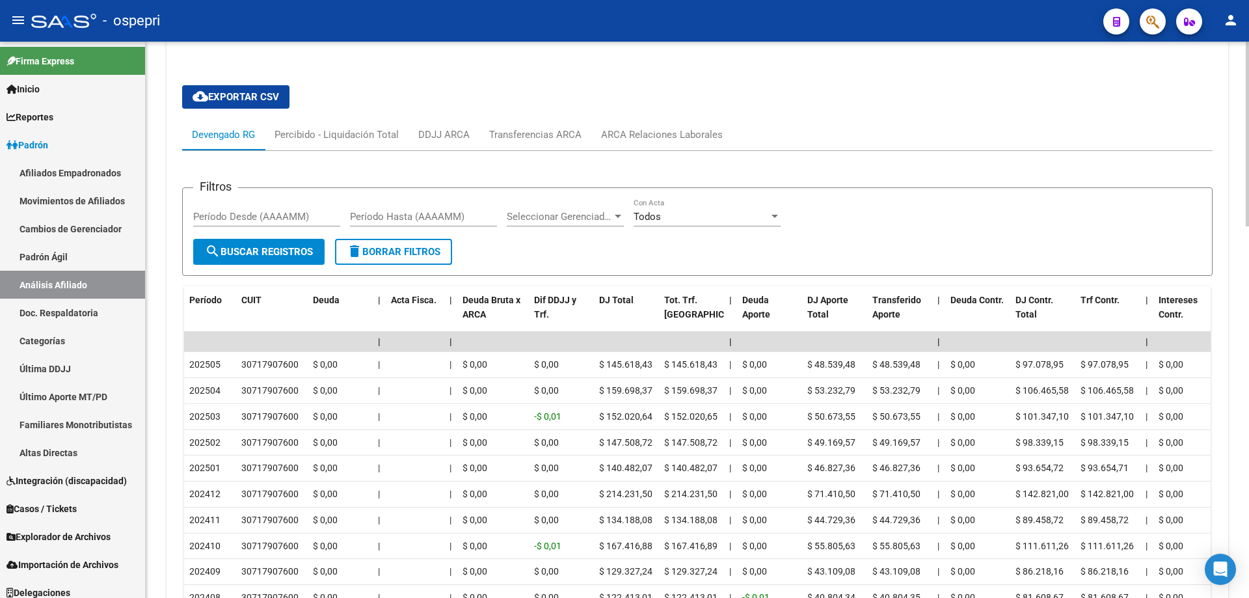
scroll to position [0, 0]
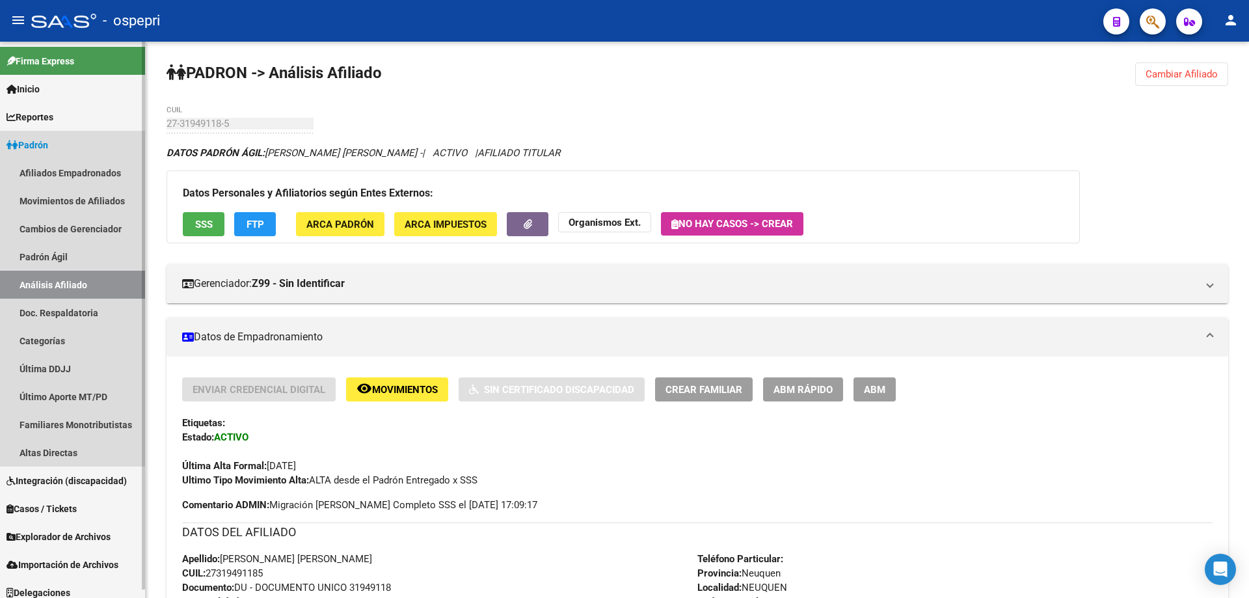
click at [111, 282] on link "Análisis Afiliado" at bounding box center [72, 285] width 145 height 28
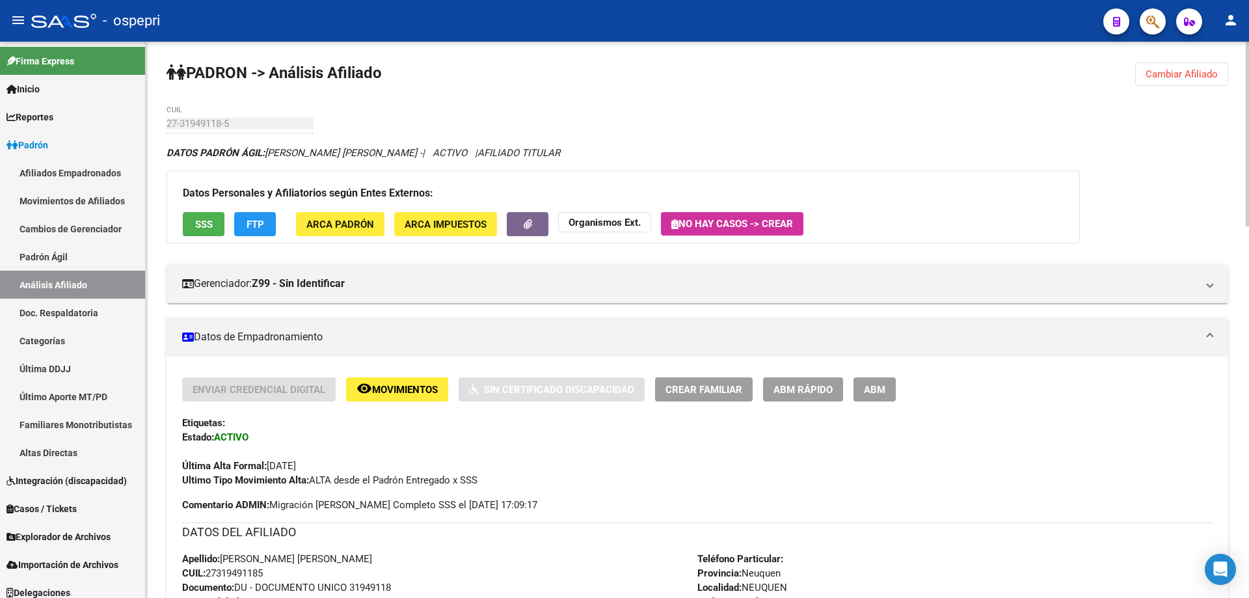
click at [1166, 76] on span "Cambiar Afiliado" at bounding box center [1181, 74] width 72 height 12
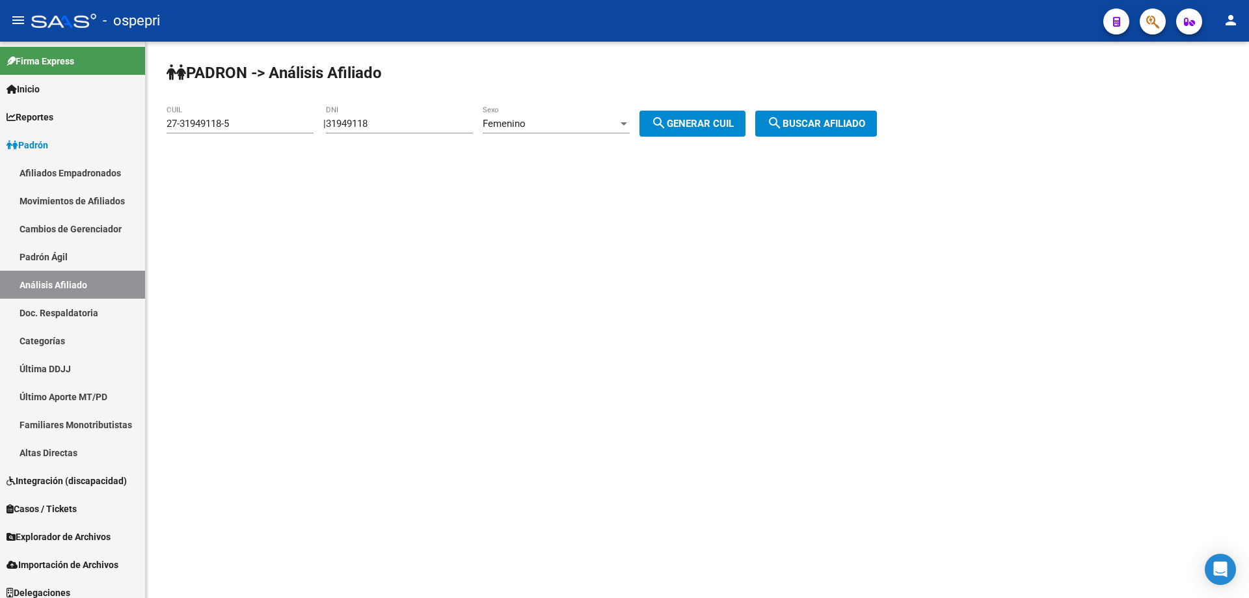
click at [371, 122] on input "31949118" at bounding box center [399, 124] width 147 height 12
paste input "92728632"
type input "92728632"
click at [606, 123] on div "Femenino" at bounding box center [550, 124] width 135 height 12
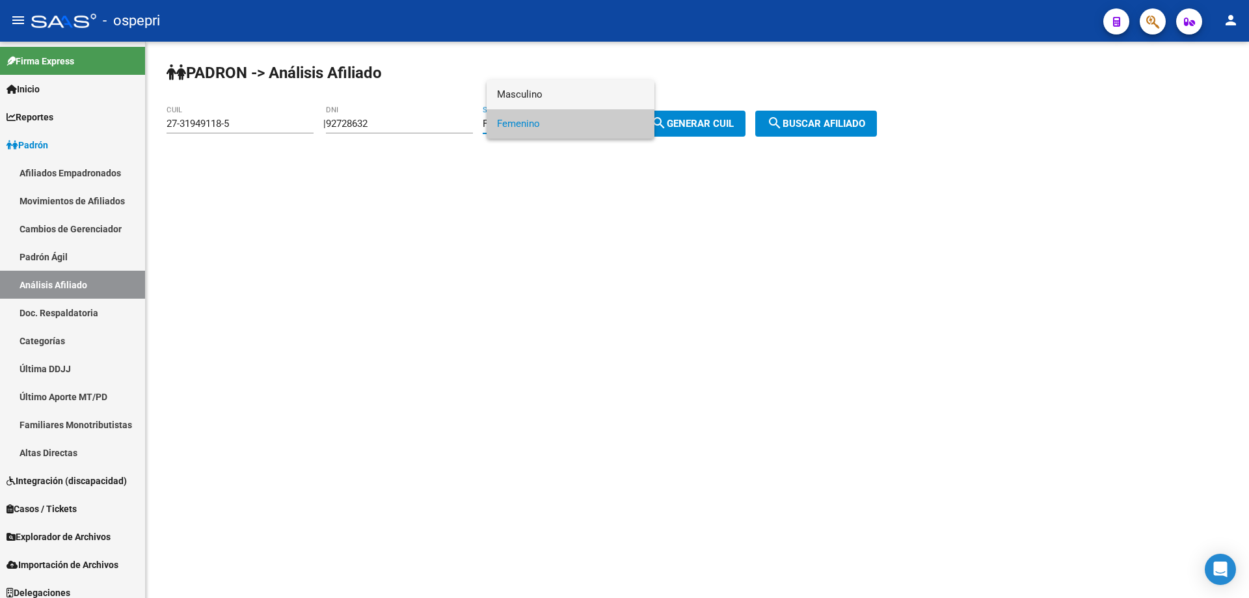
click at [603, 99] on span "Masculino" at bounding box center [570, 94] width 147 height 29
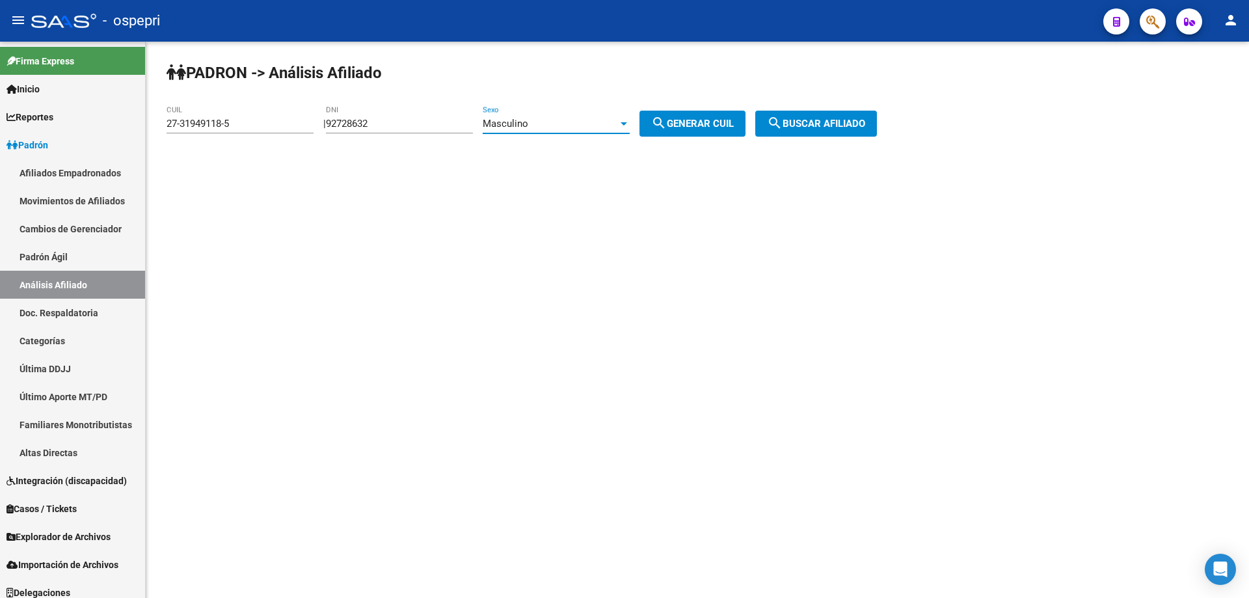
drag, startPoint x: 730, startPoint y: 125, endPoint x: 771, endPoint y: 130, distance: 40.7
click at [730, 126] on span "search Generar CUIL" at bounding box center [692, 124] width 83 height 12
type input "20-92728632-8"
click at [811, 123] on span "search Buscar afiliado" at bounding box center [816, 124] width 98 height 12
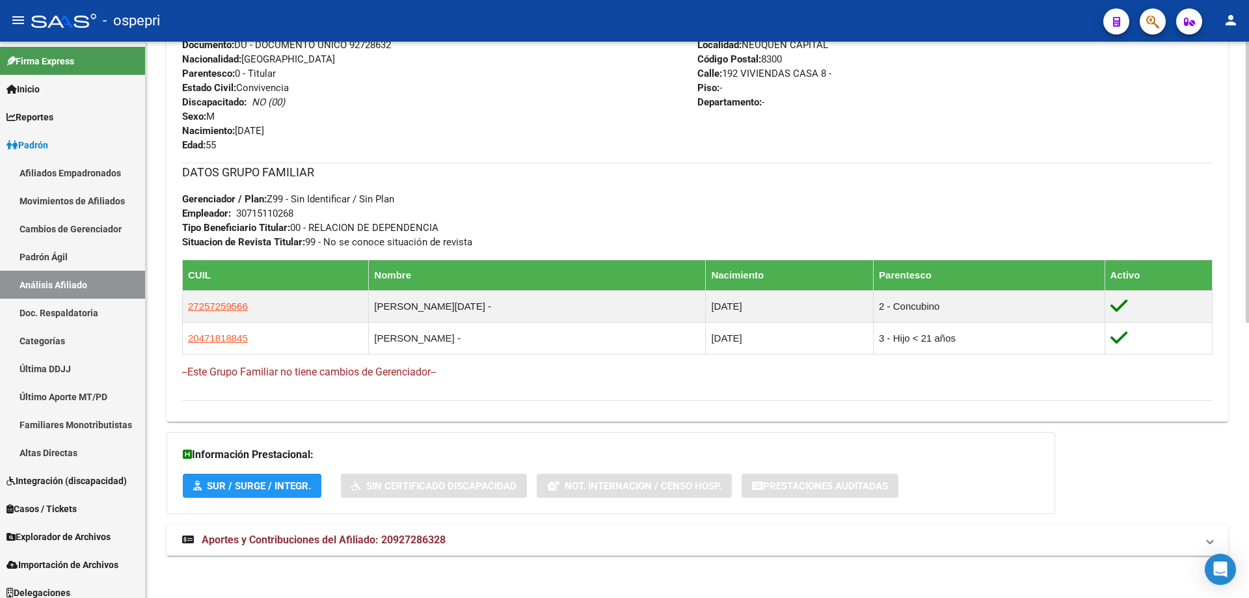
scroll to position [546, 0]
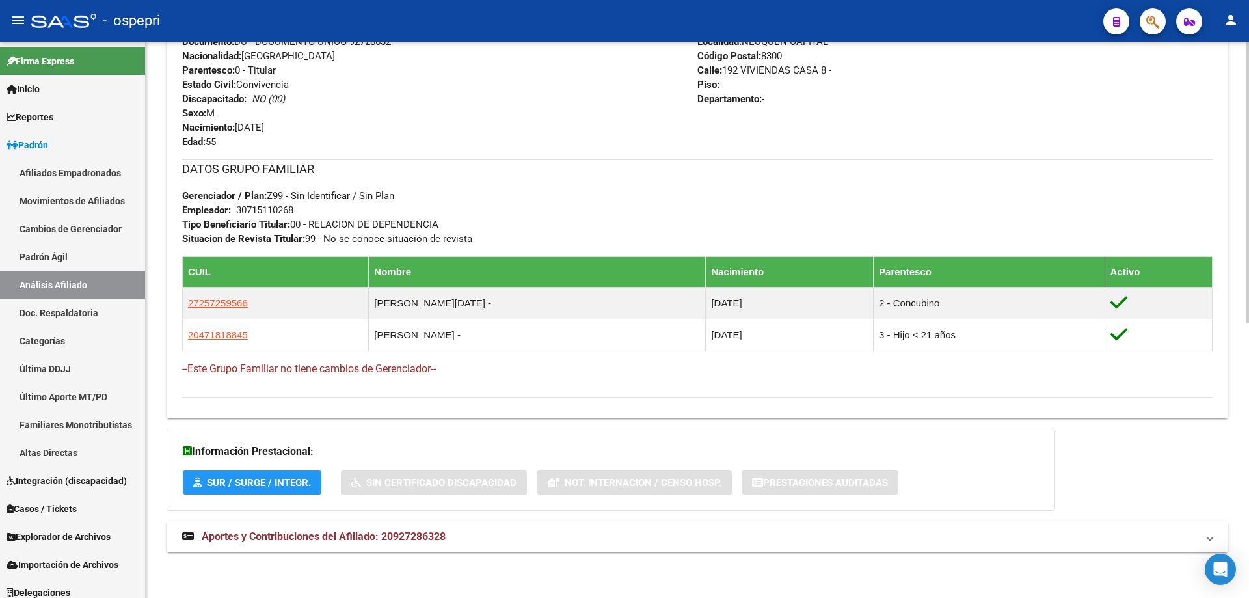
click at [532, 534] on mat-panel-title "Aportes y Contribuciones del Afiliado: 20927286328" at bounding box center [689, 536] width 1015 height 14
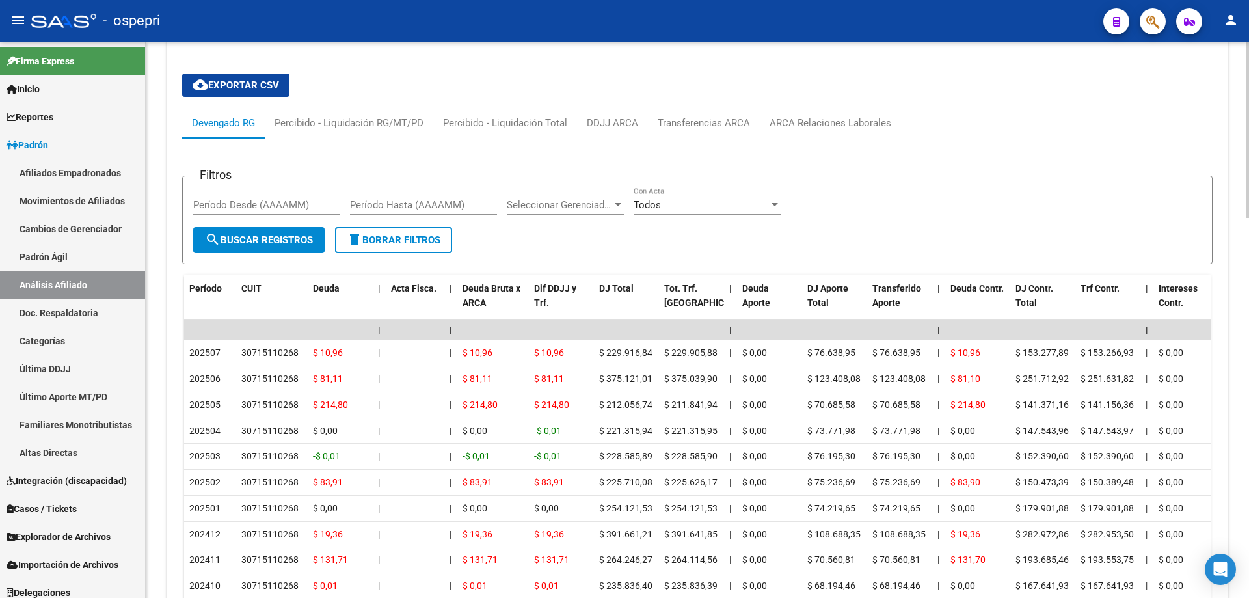
scroll to position [0, 0]
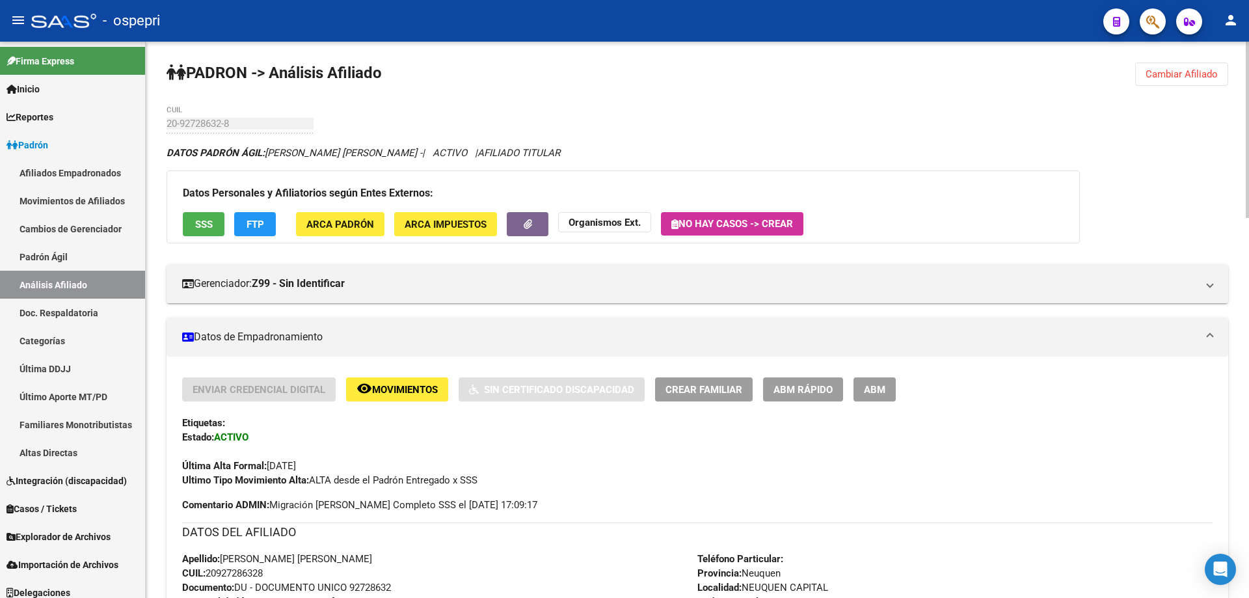
drag, startPoint x: 1148, startPoint y: 70, endPoint x: 866, endPoint y: 101, distance: 283.4
click at [1149, 70] on span "Cambiar Afiliado" at bounding box center [1181, 74] width 72 height 12
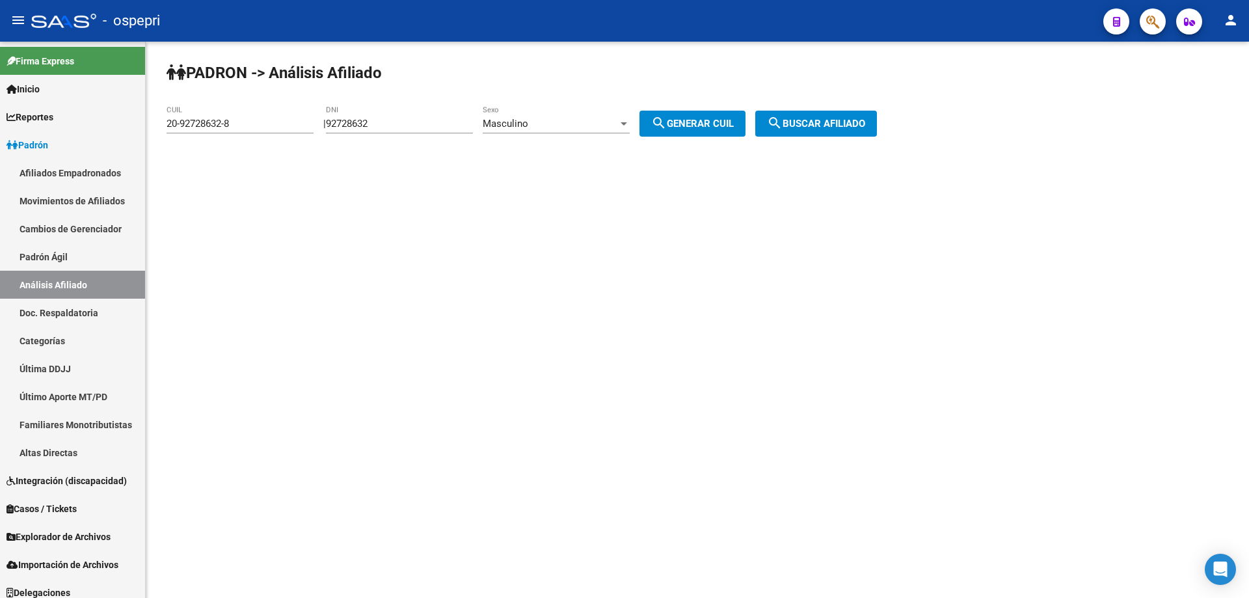
click at [358, 123] on input "92728632" at bounding box center [399, 124] width 147 height 12
paste input "3999123"
type input "93999123"
click at [618, 120] on div "Masculino" at bounding box center [550, 124] width 135 height 12
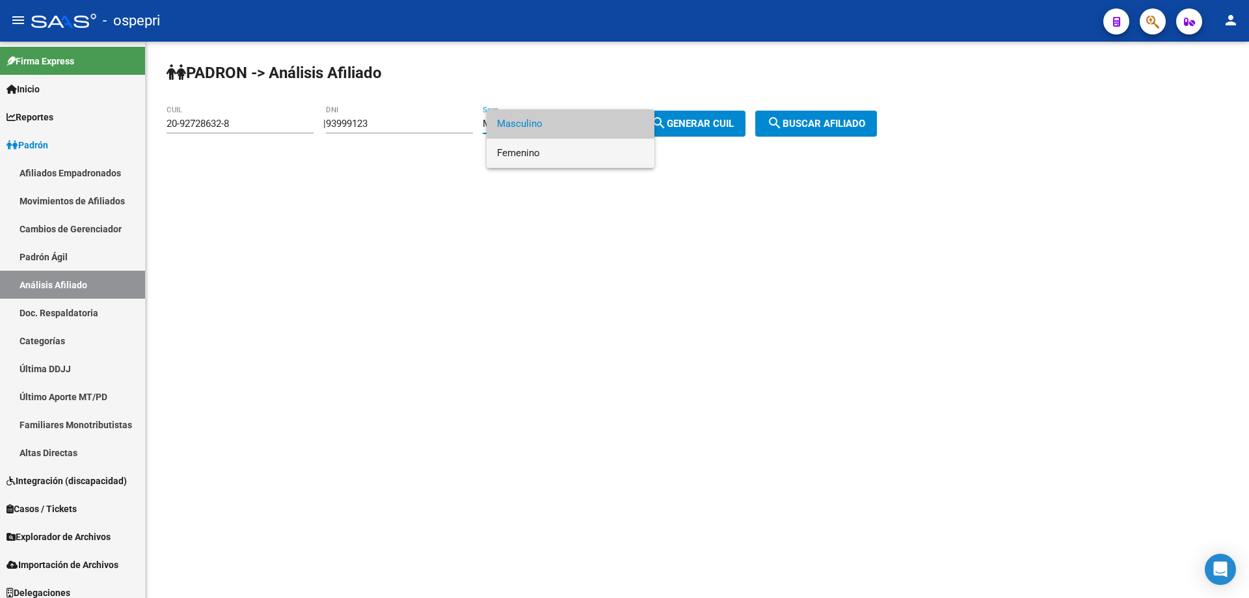
click at [550, 154] on span "Femenino" at bounding box center [570, 153] width 147 height 29
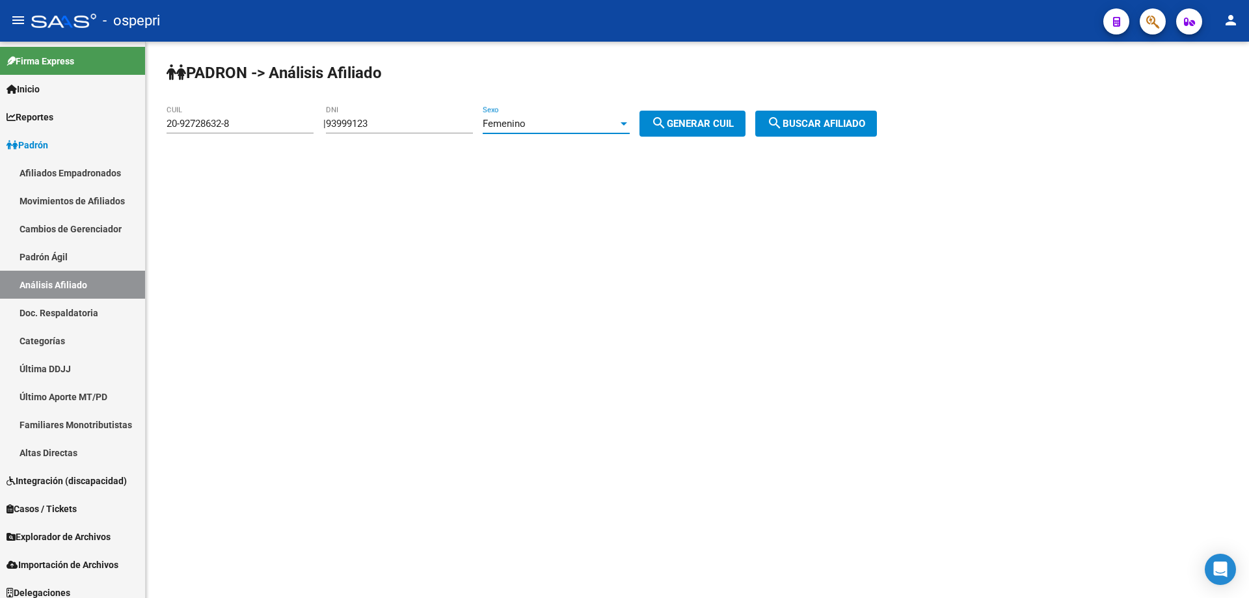
click at [677, 114] on button "search Generar CUIL" at bounding box center [692, 124] width 106 height 26
type input "27-93999123-4"
click at [834, 136] on button "search Buscar afiliado" at bounding box center [816, 124] width 122 height 26
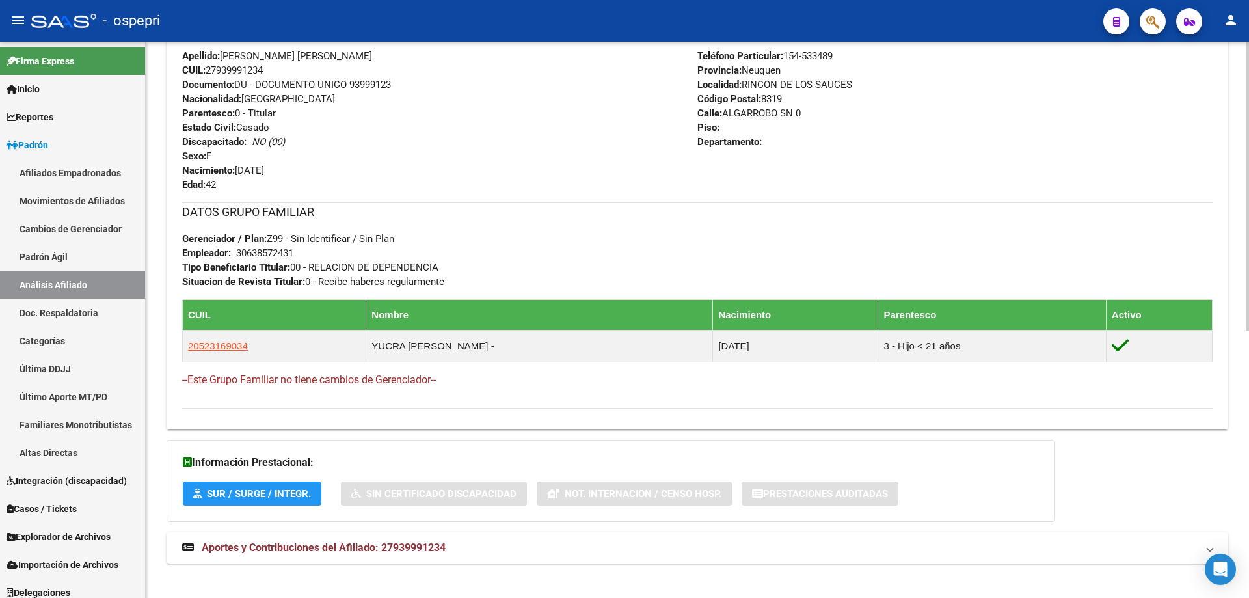
scroll to position [514, 0]
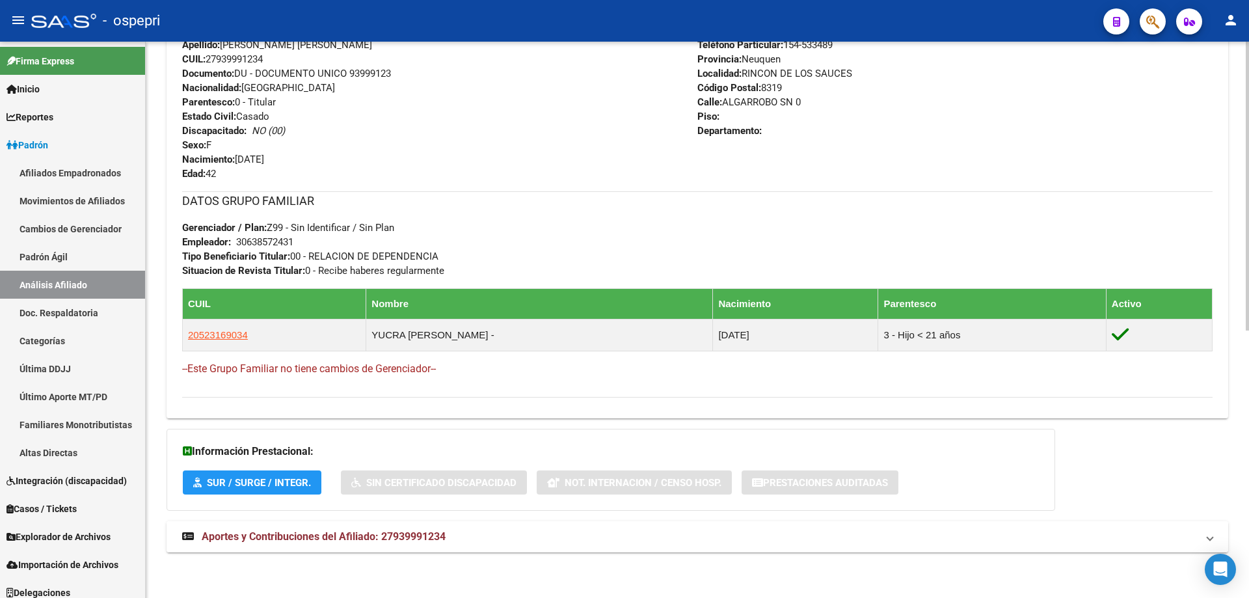
click at [438, 531] on span "Aportes y Contribuciones del Afiliado: 27939991234" at bounding box center [324, 536] width 244 height 12
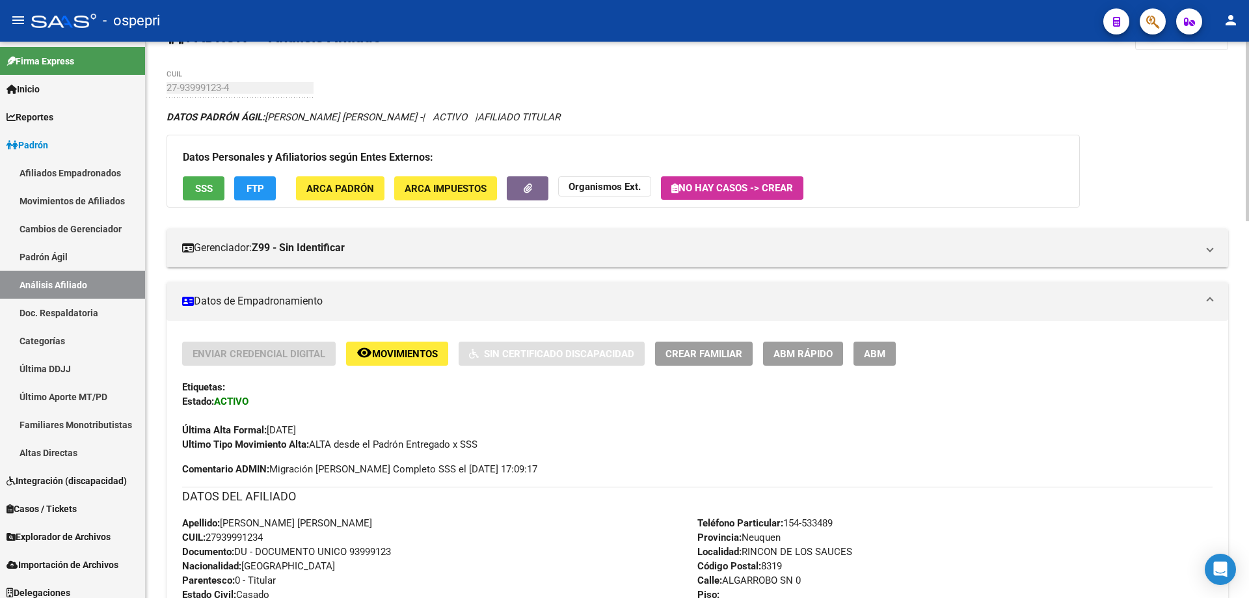
scroll to position [0, 0]
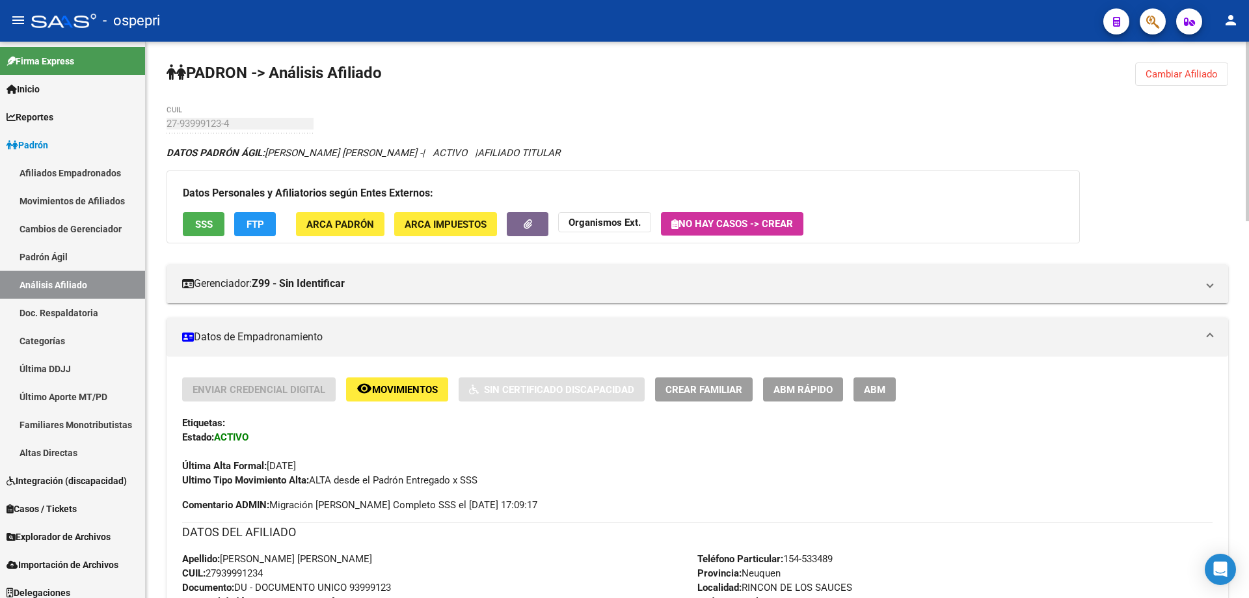
click at [427, 392] on span "Movimientos" at bounding box center [405, 390] width 66 height 12
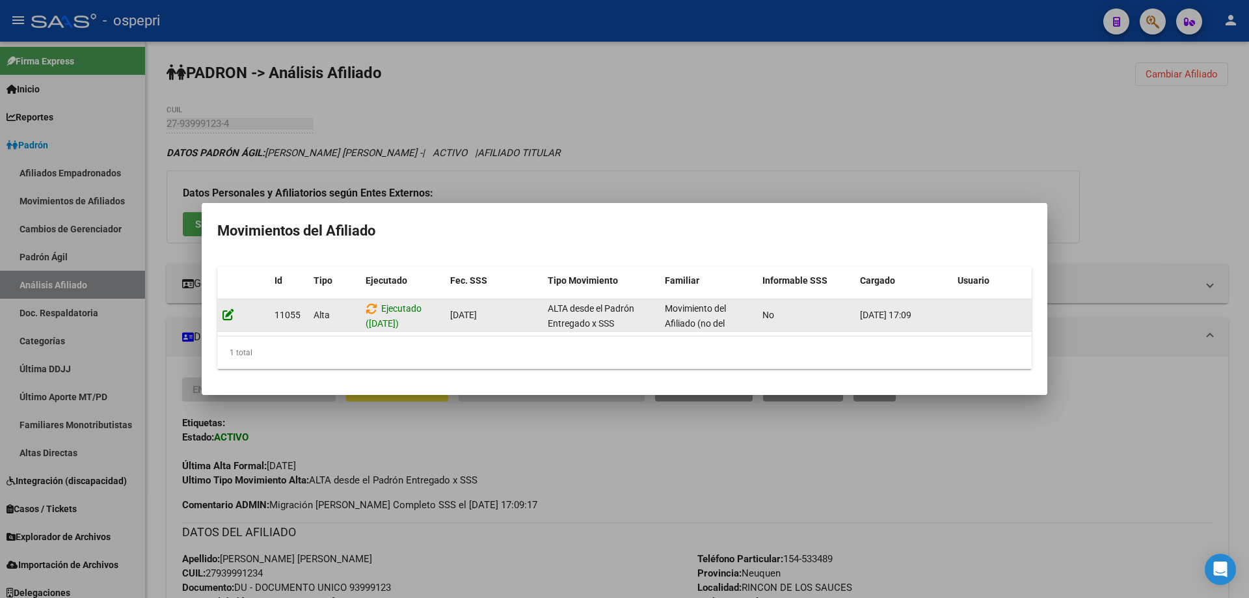
click at [226, 308] on icon at bounding box center [228, 314] width 12 height 12
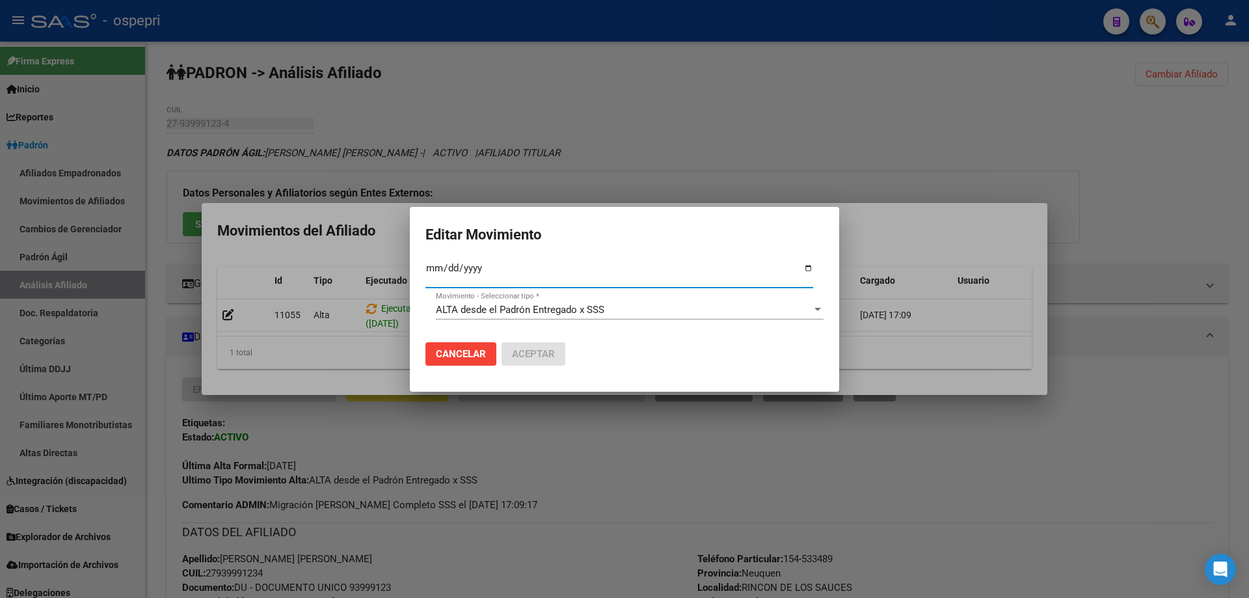
click at [913, 260] on div at bounding box center [624, 299] width 1249 height 598
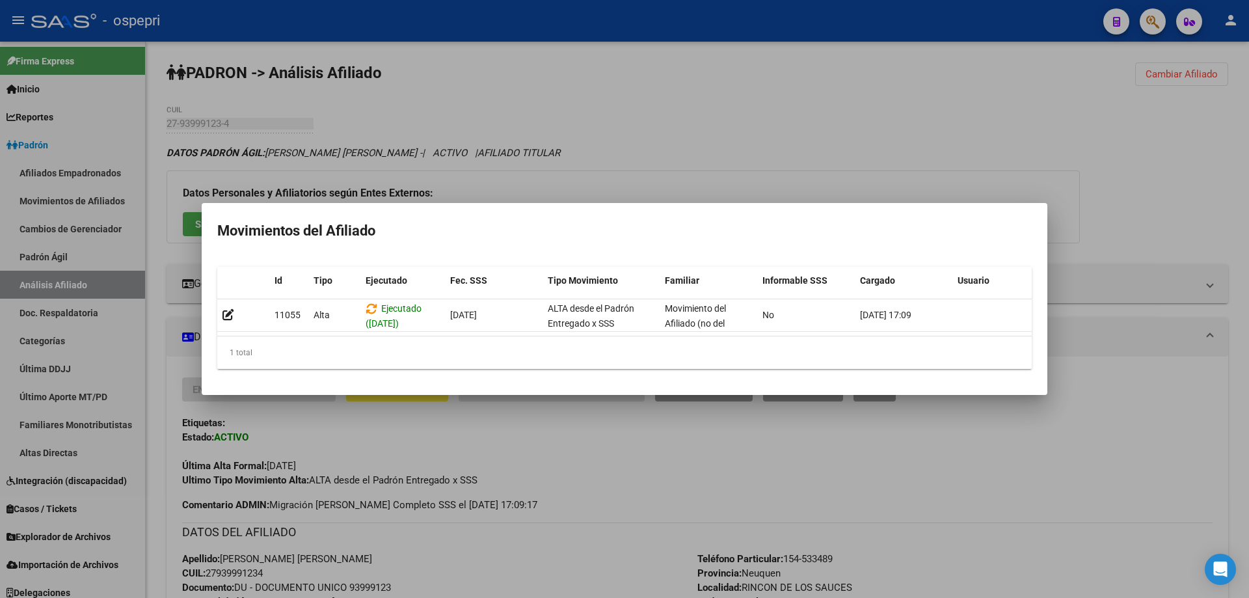
click at [1093, 207] on div at bounding box center [624, 299] width 1249 height 598
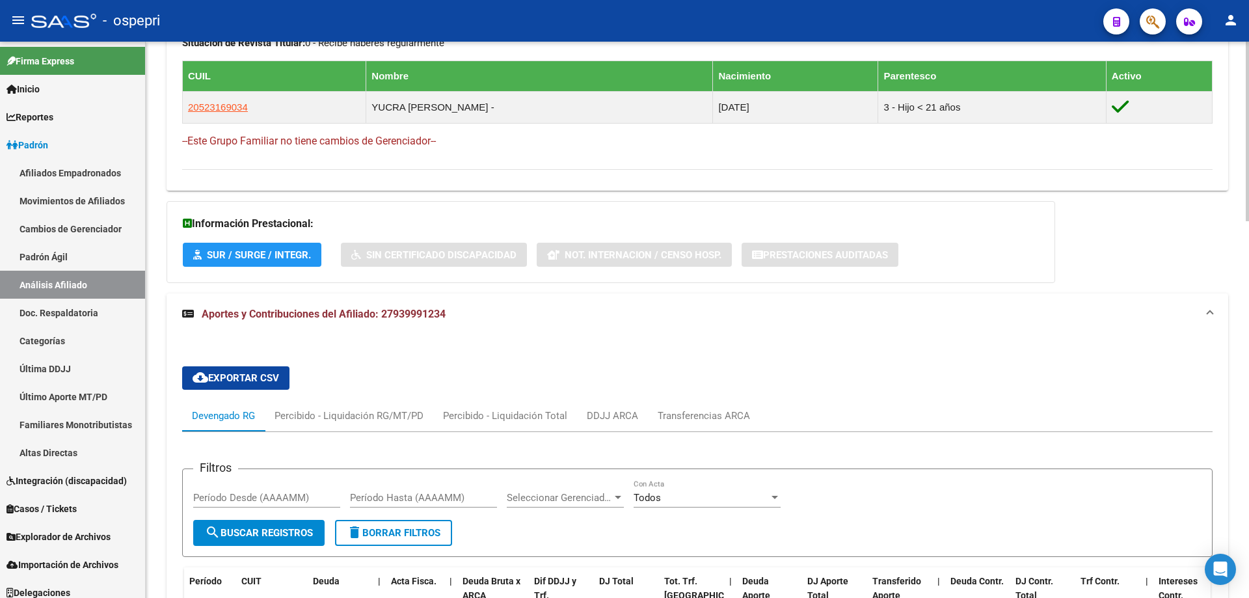
scroll to position [867, 0]
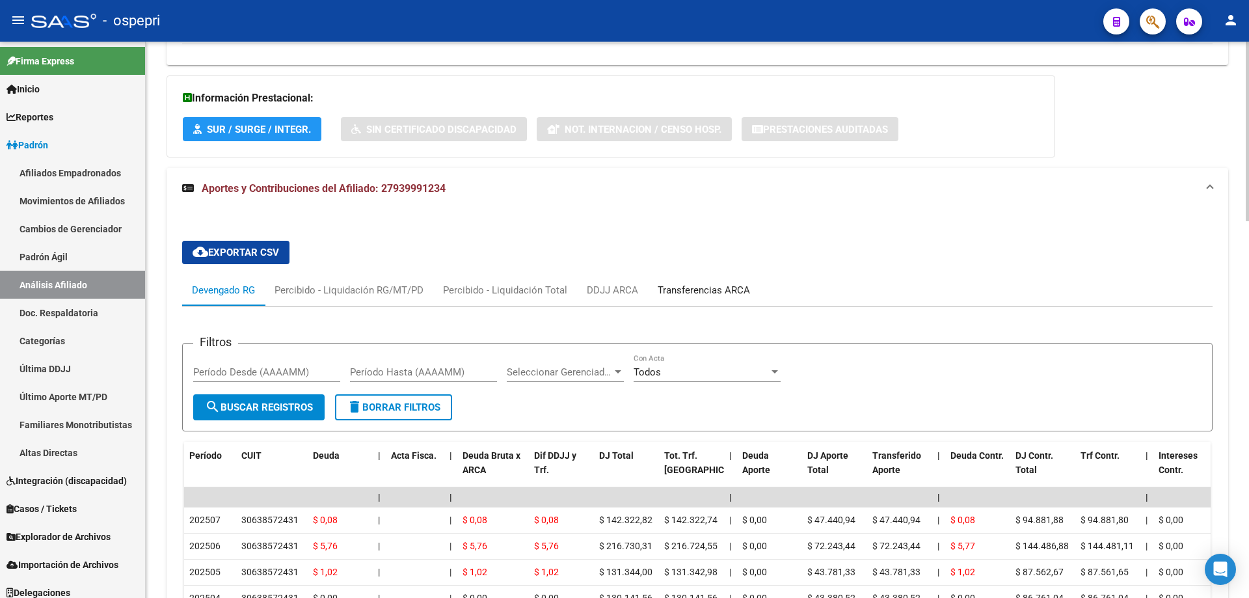
click at [723, 291] on div "Transferencias ARCA" at bounding box center [704, 290] width 92 height 14
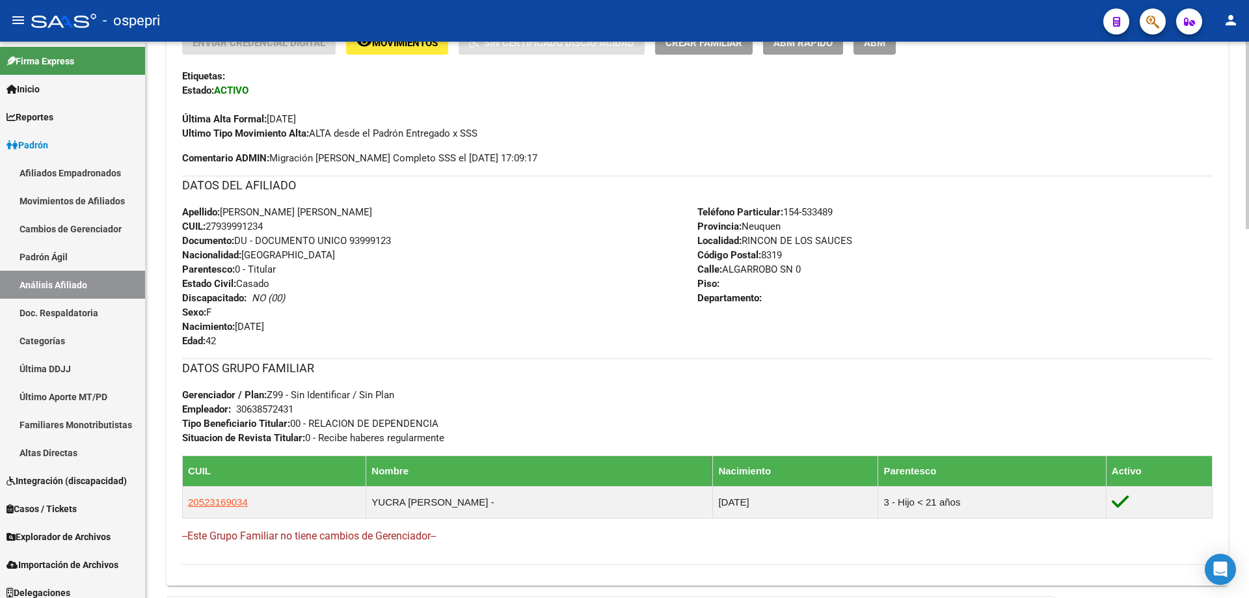
scroll to position [0, 0]
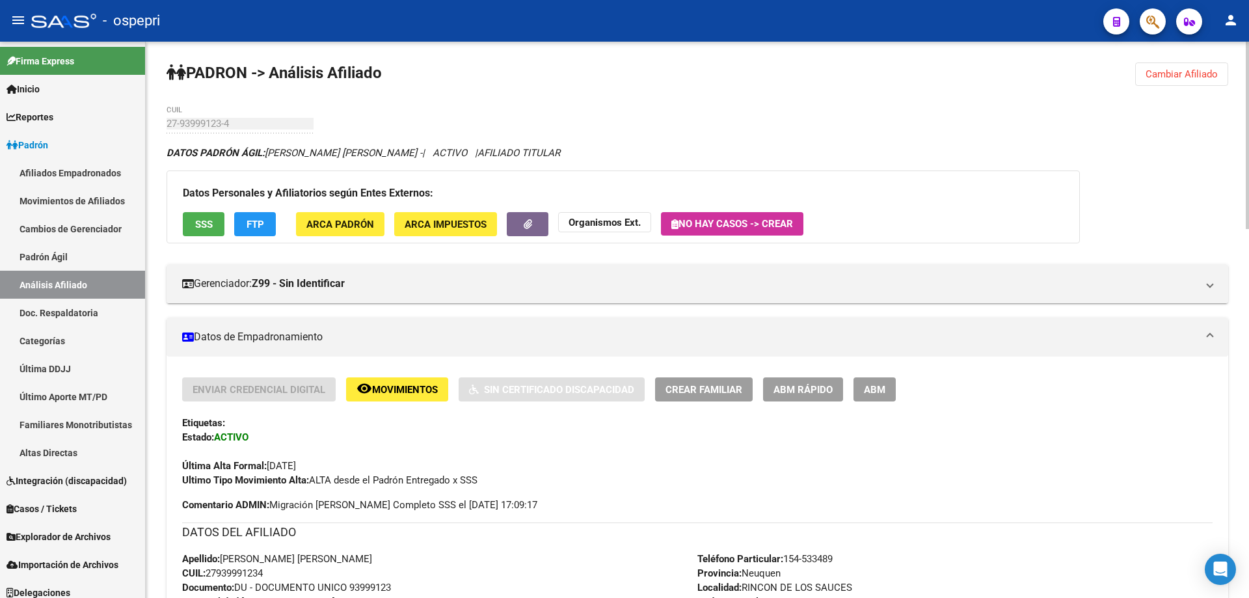
click at [1193, 75] on span "Cambiar Afiliado" at bounding box center [1181, 74] width 72 height 12
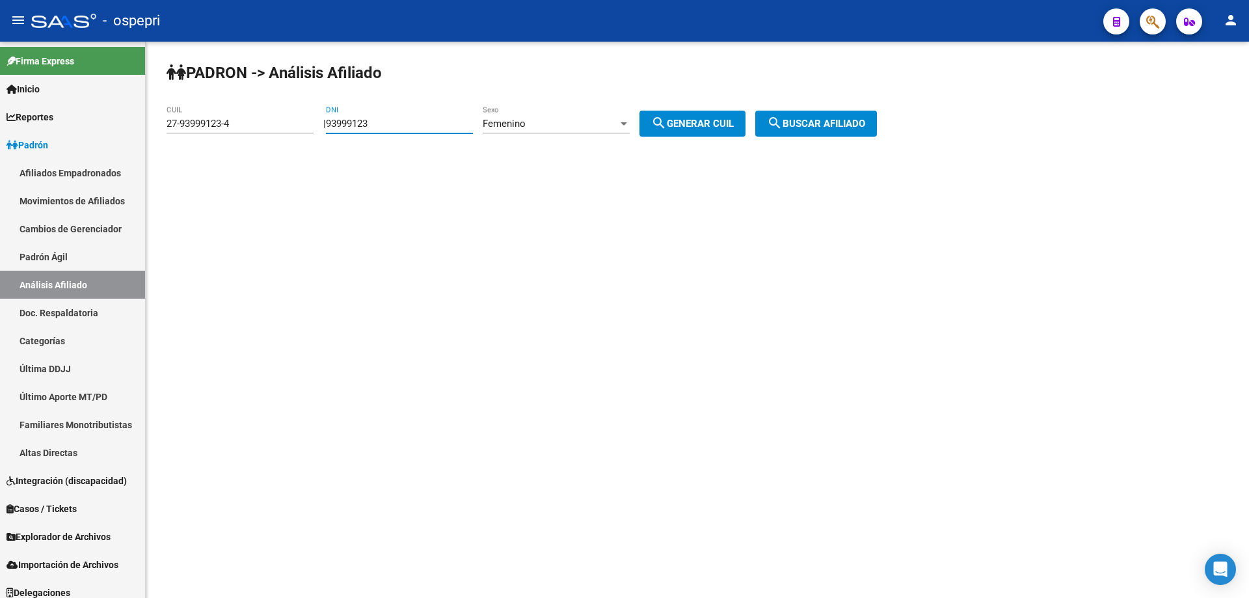
click at [371, 124] on input "93999123" at bounding box center [399, 124] width 147 height 12
paste input "23989212"
type input "23989212"
drag, startPoint x: 699, startPoint y: 127, endPoint x: 706, endPoint y: 129, distance: 7.4
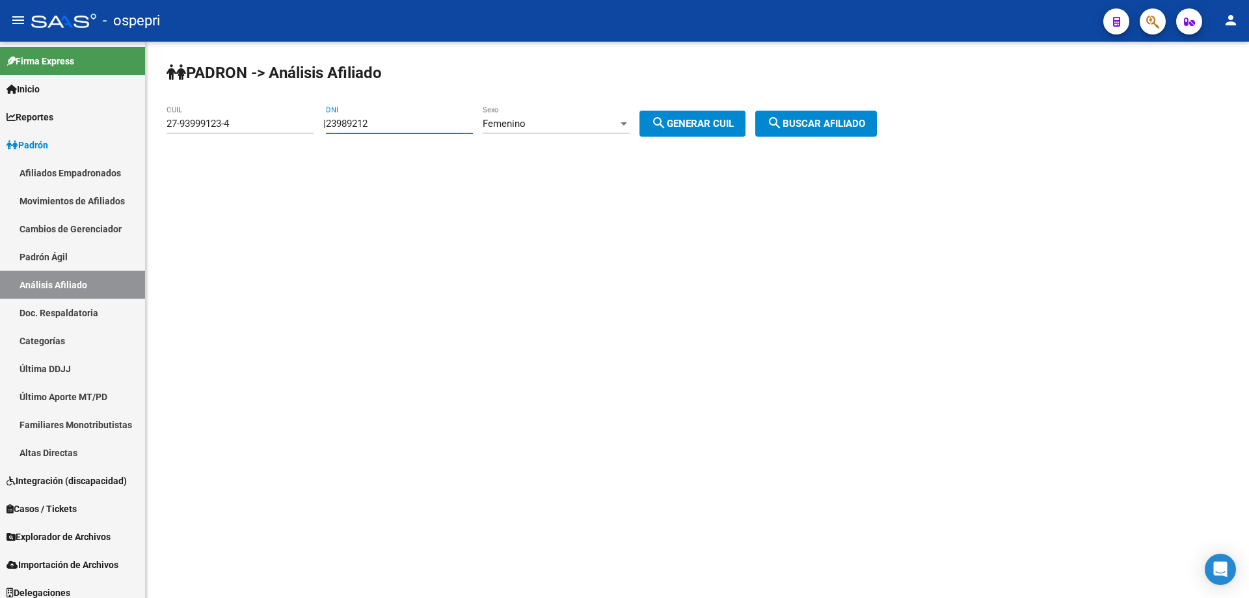
click at [700, 128] on span "search Generar CUIL" at bounding box center [692, 124] width 83 height 12
type input "23-23989212-4"
click at [843, 127] on span "search Buscar afiliado" at bounding box center [816, 124] width 98 height 12
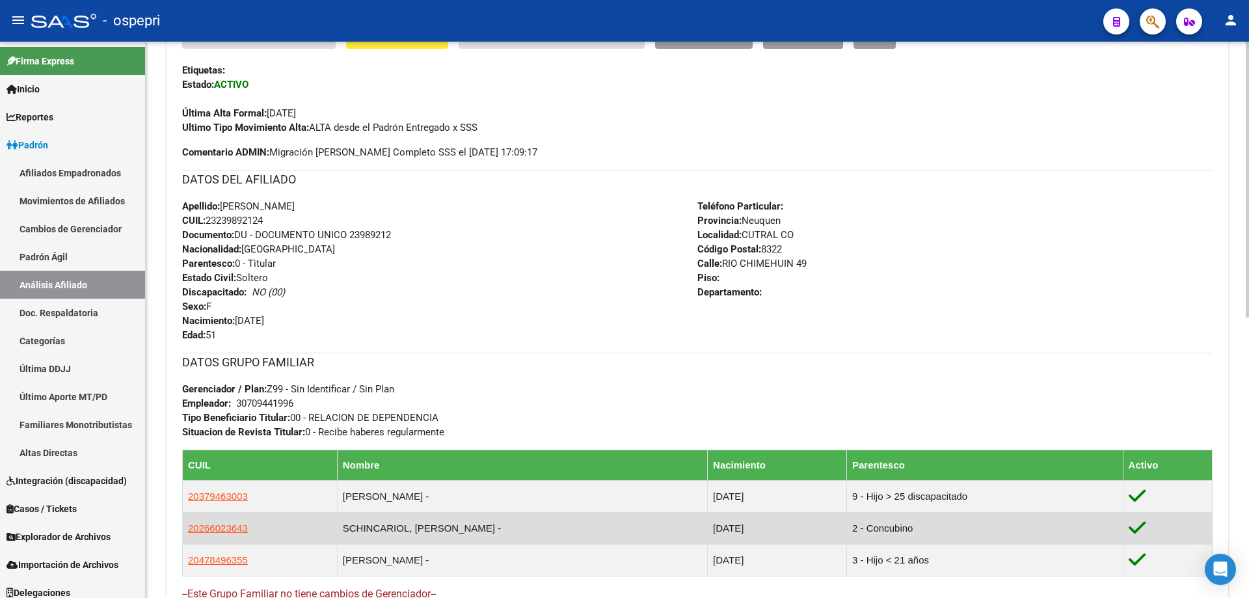
scroll to position [566, 0]
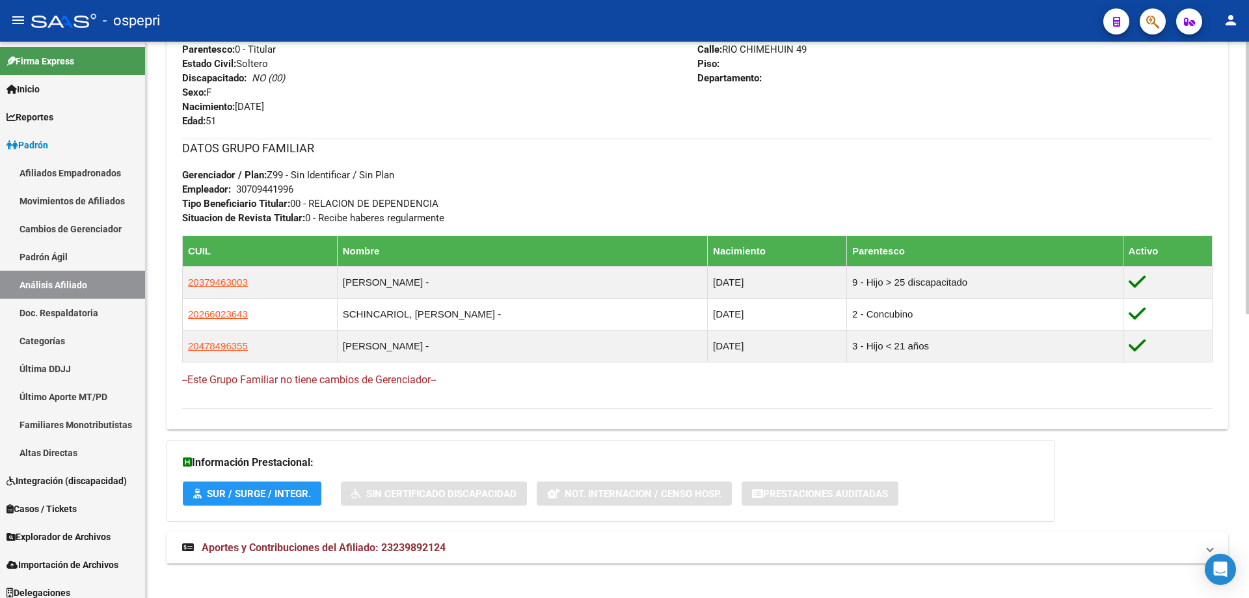
click at [459, 546] on mat-panel-title "Aportes y Contribuciones del Afiliado: 23239892124" at bounding box center [689, 547] width 1015 height 14
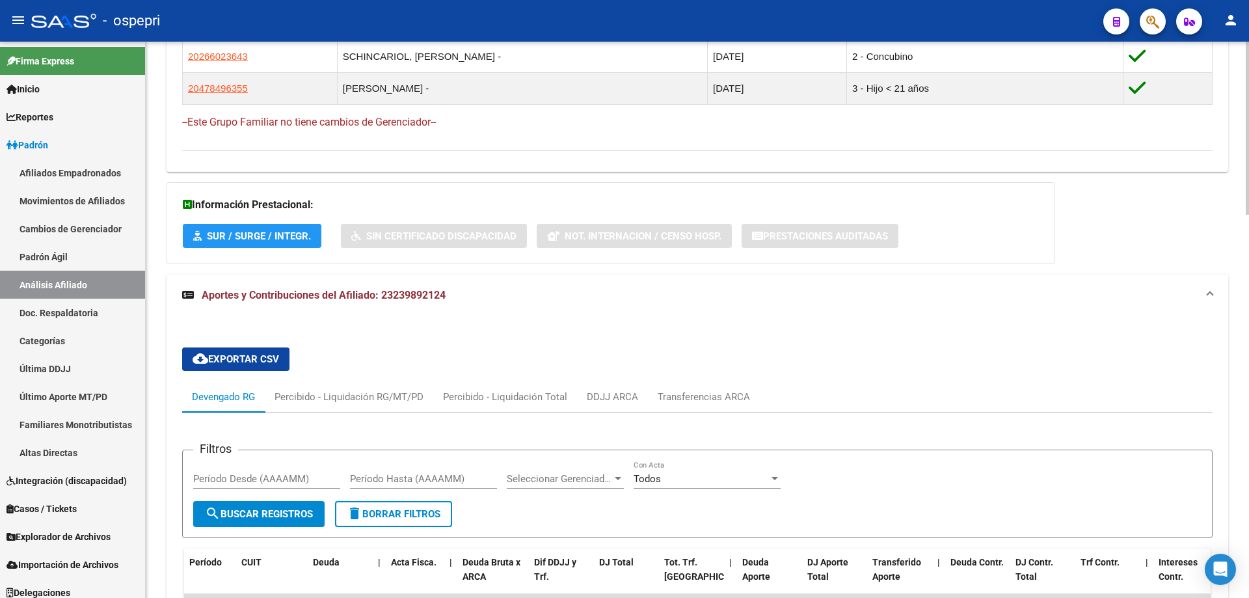
scroll to position [1174, 0]
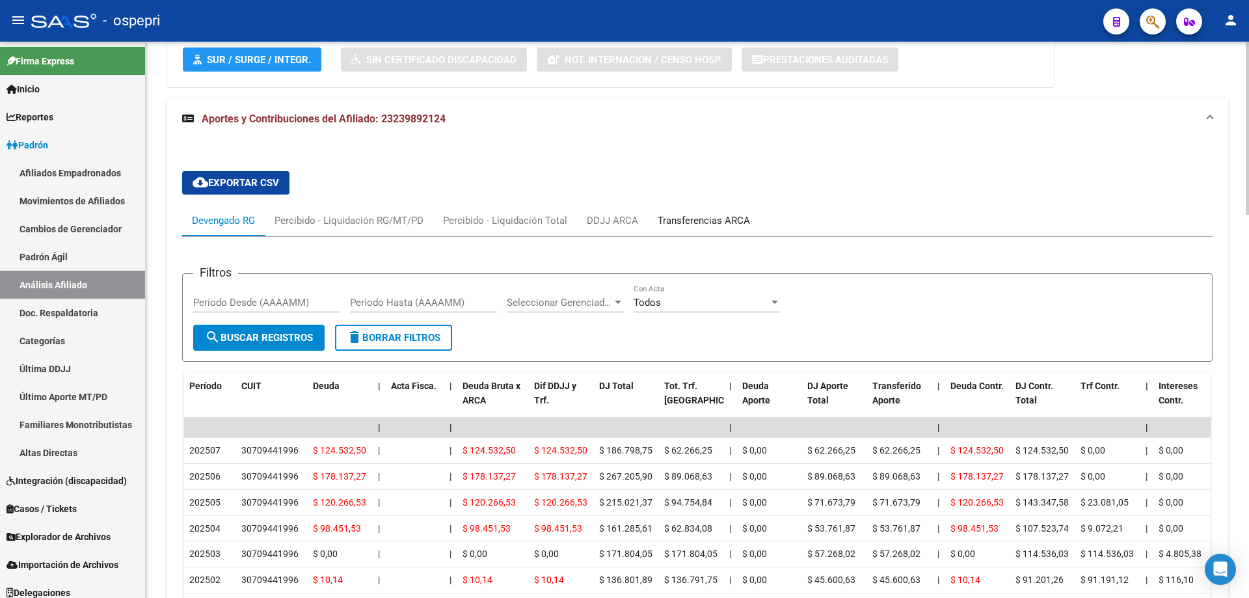
click at [691, 220] on div "Transferencias ARCA" at bounding box center [704, 220] width 92 height 14
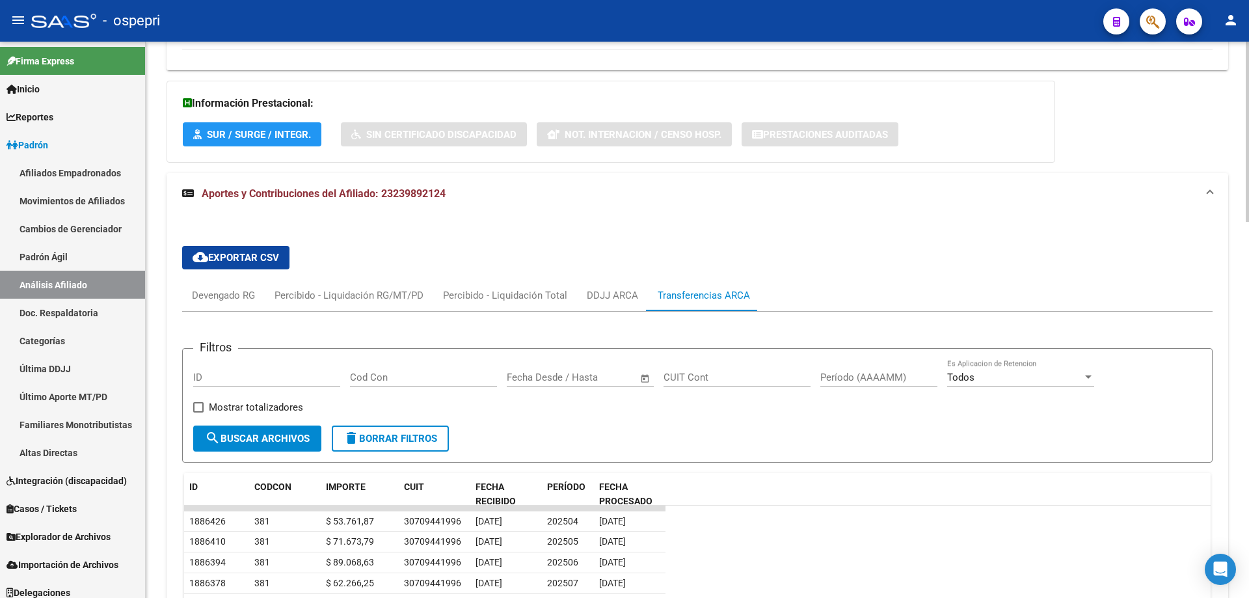
scroll to position [1000, 0]
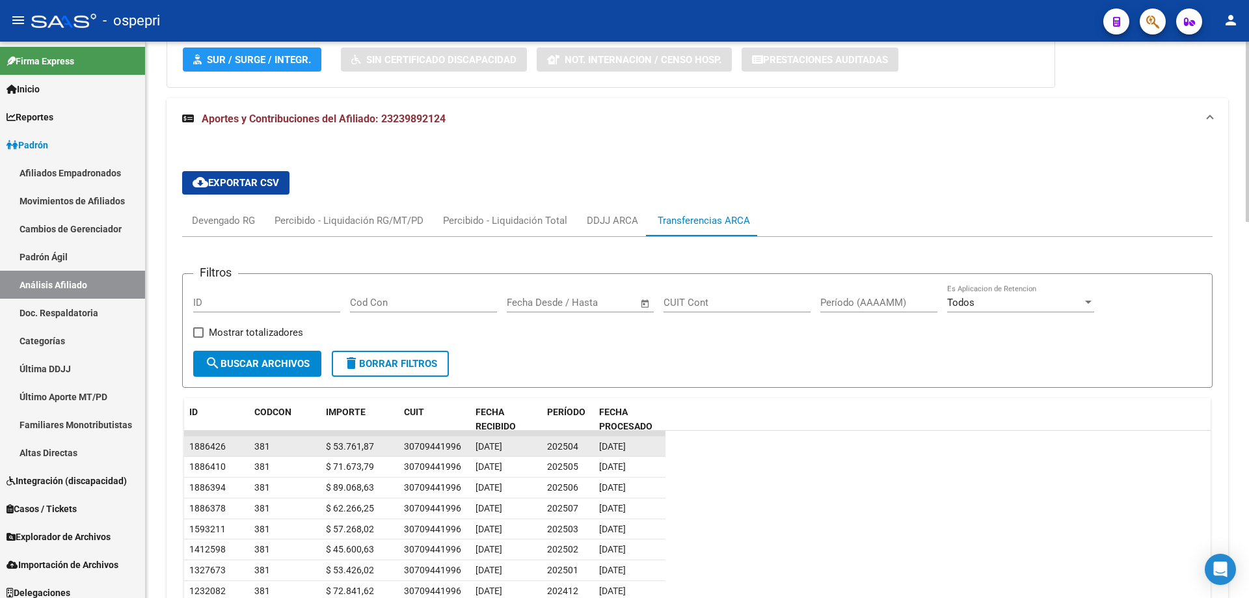
click at [419, 446] on div "30709441996" at bounding box center [432, 446] width 57 height 15
copy div "30709441996"
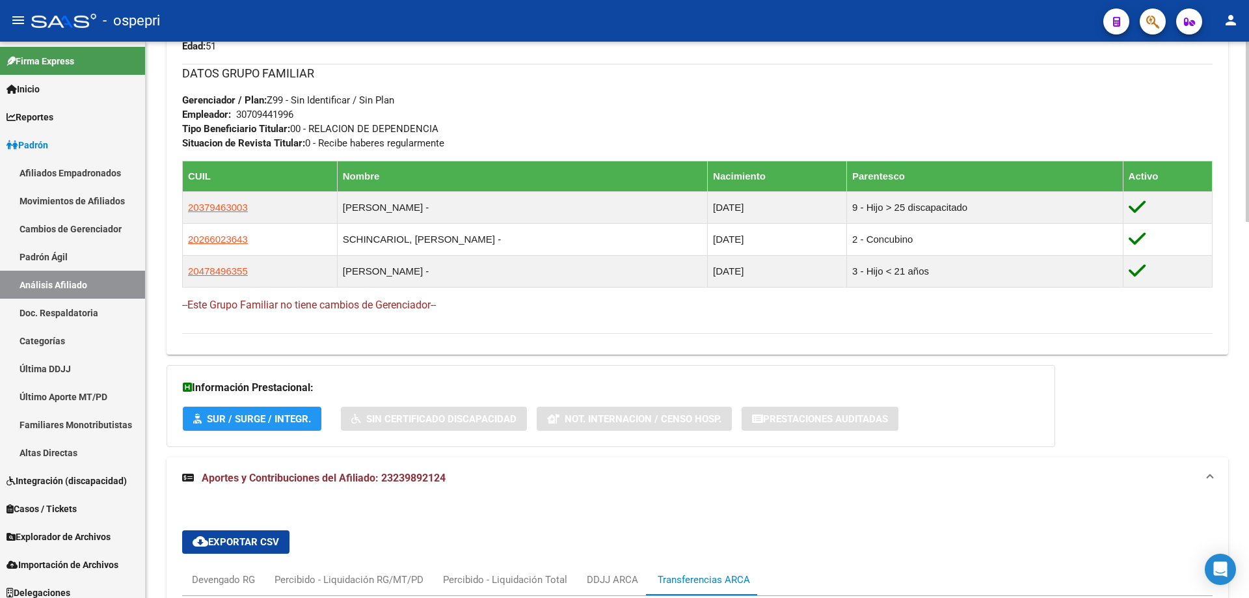
scroll to position [654, 0]
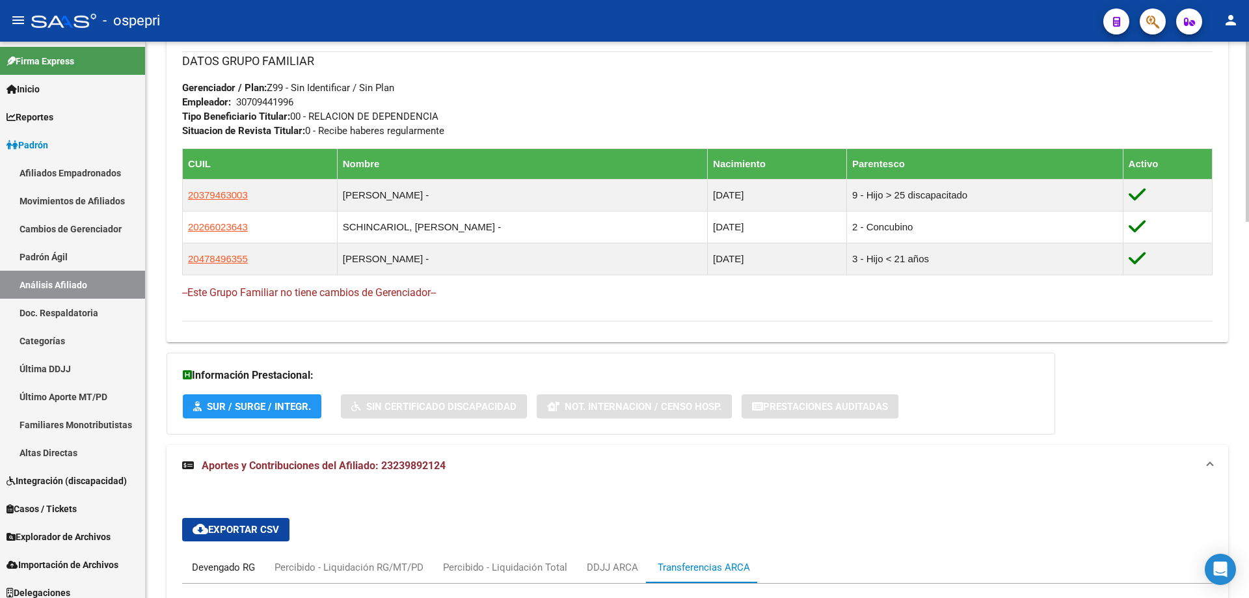
click at [225, 566] on div "Devengado RG" at bounding box center [223, 567] width 63 height 14
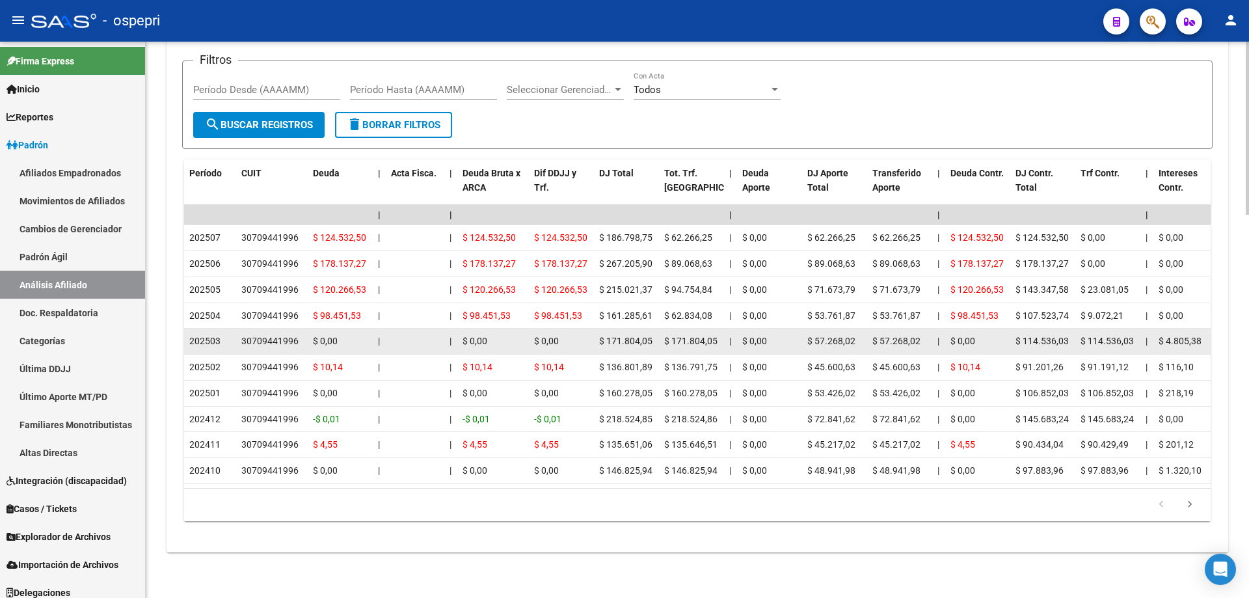
scroll to position [0, 0]
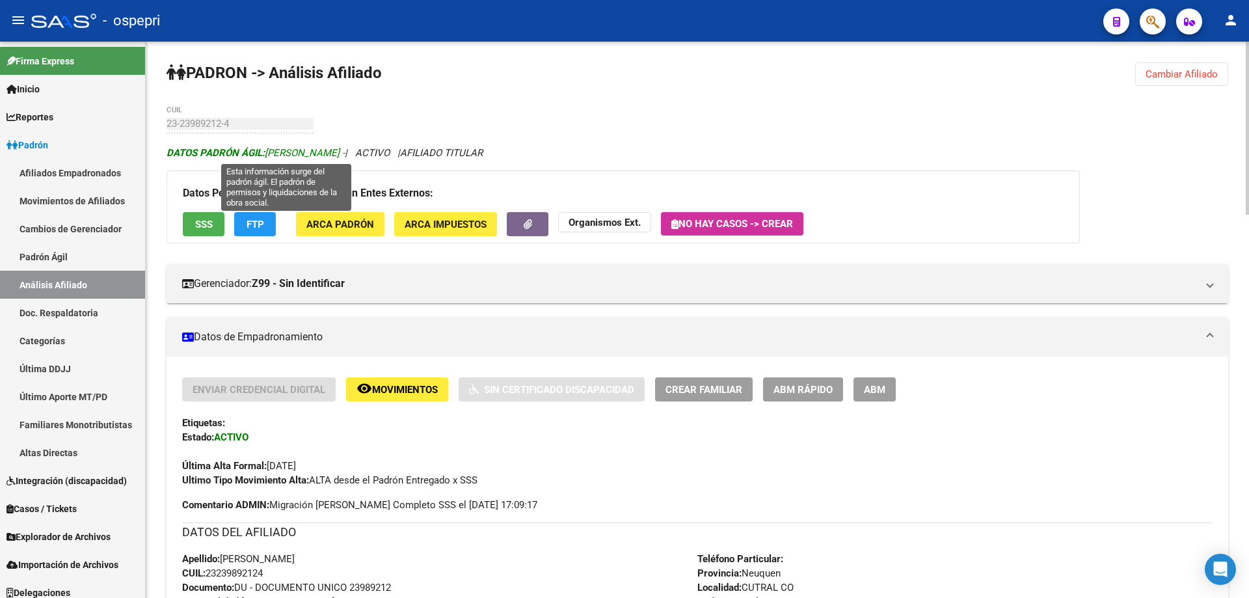
drag, startPoint x: 315, startPoint y: 157, endPoint x: 396, endPoint y: 157, distance: 81.3
click at [345, 157] on span "DATOS [PERSON_NAME] ÁGIL: [PERSON_NAME] -" at bounding box center [255, 153] width 178 height 12
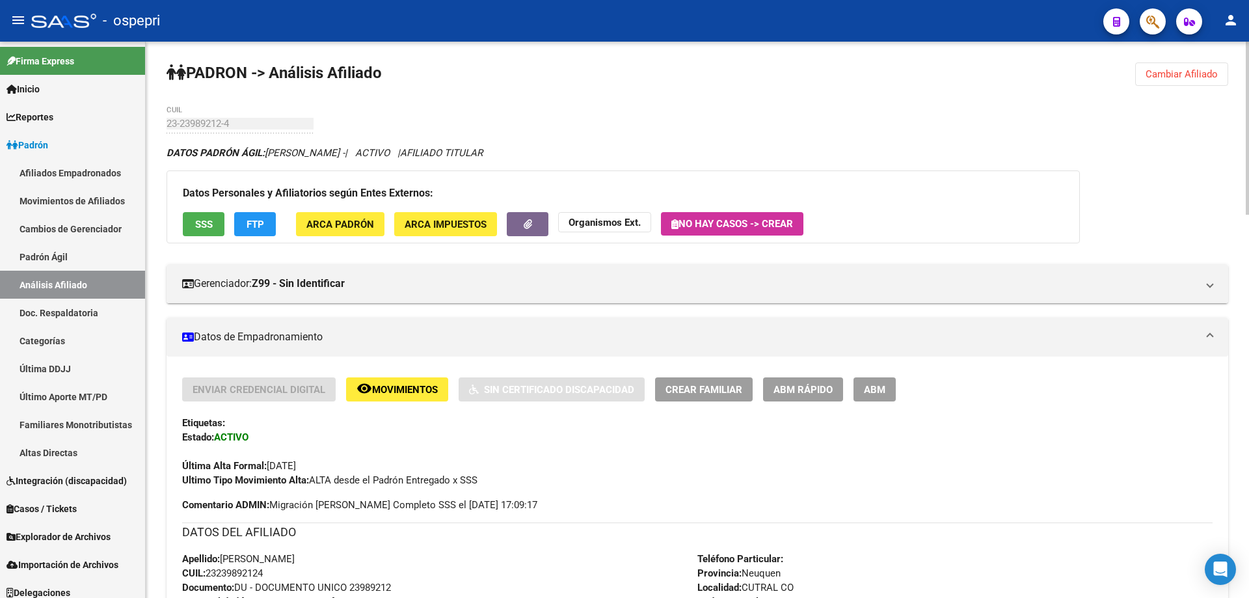
copy span "[PERSON_NAME]"
click at [1200, 75] on span "Cambiar Afiliado" at bounding box center [1181, 74] width 72 height 12
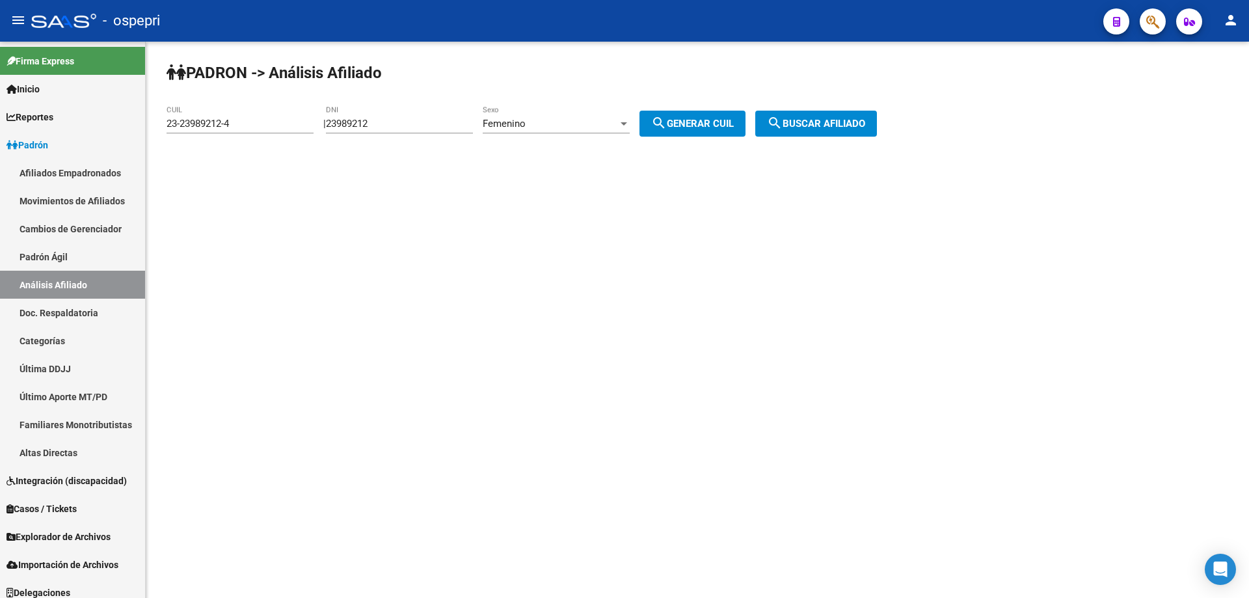
click at [613, 133] on div "Femenino Sexo" at bounding box center [556, 125] width 147 height 40
click at [267, 124] on input "23-23989212-4" at bounding box center [239, 124] width 147 height 12
click at [399, 101] on div "[PERSON_NAME] -> Análisis Afiliado CUIL | 23989212 DNI Femenino Sexo search Gen…" at bounding box center [697, 110] width 1103 height 137
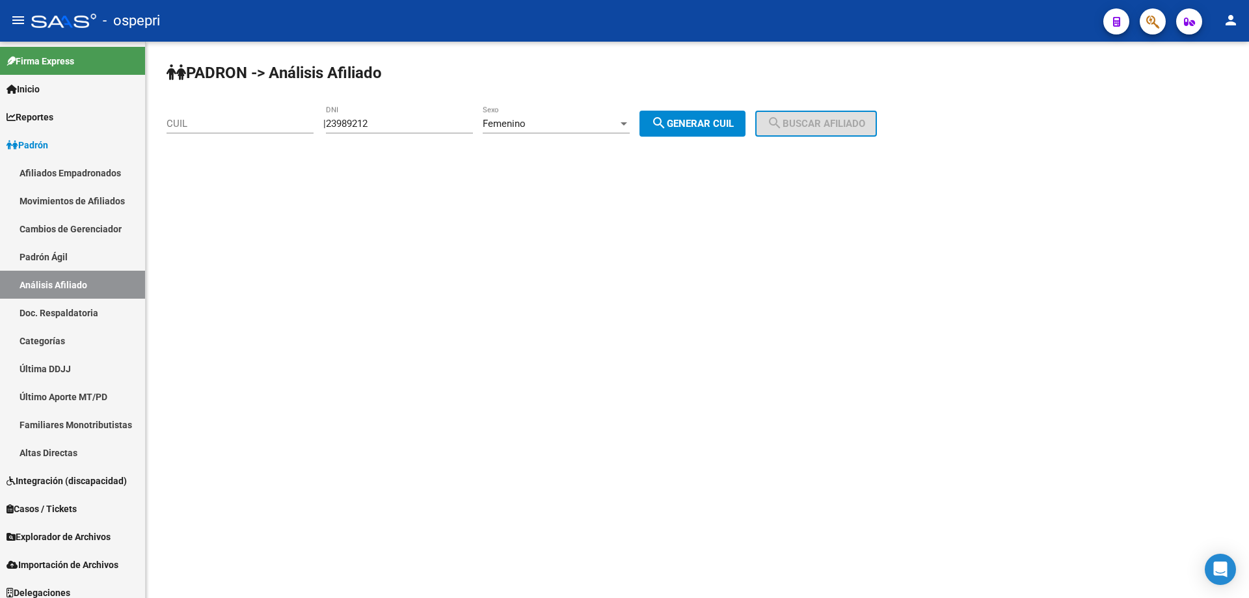
click at [405, 106] on div "23989212 DNI" at bounding box center [399, 119] width 147 height 28
click at [399, 119] on input "23989212" at bounding box center [399, 124] width 147 height 12
click at [598, 121] on div "Femenino" at bounding box center [550, 124] width 135 height 12
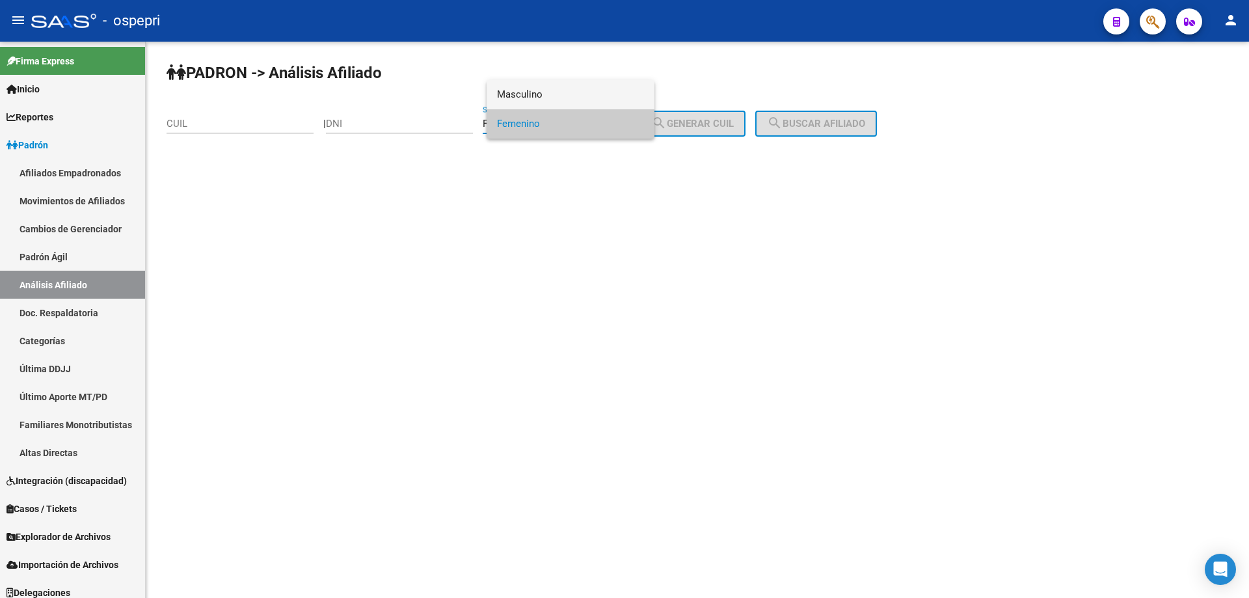
click at [563, 98] on span "Masculino" at bounding box center [570, 94] width 147 height 29
click at [440, 265] on mat-sidenav-content "PADRON -> Análisis Afiliado CUIL | DNI Masculino Sexo search Generar CUIL searc…" at bounding box center [697, 320] width 1103 height 556
